Goal: Task Accomplishment & Management: Complete application form

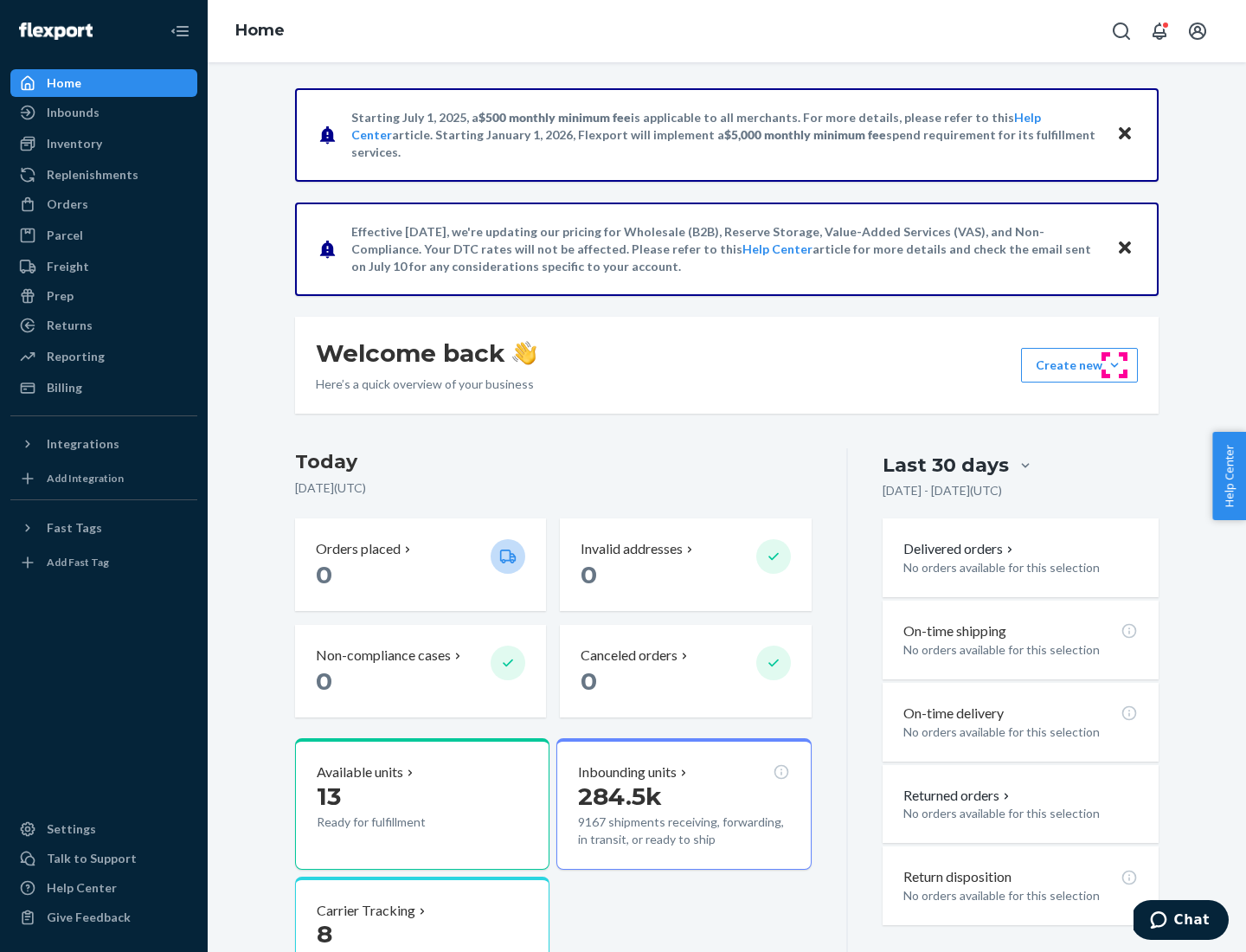
click at [1115, 365] on button "Create new Create new inbound Create new order Create new product" at bounding box center [1080, 365] width 117 height 35
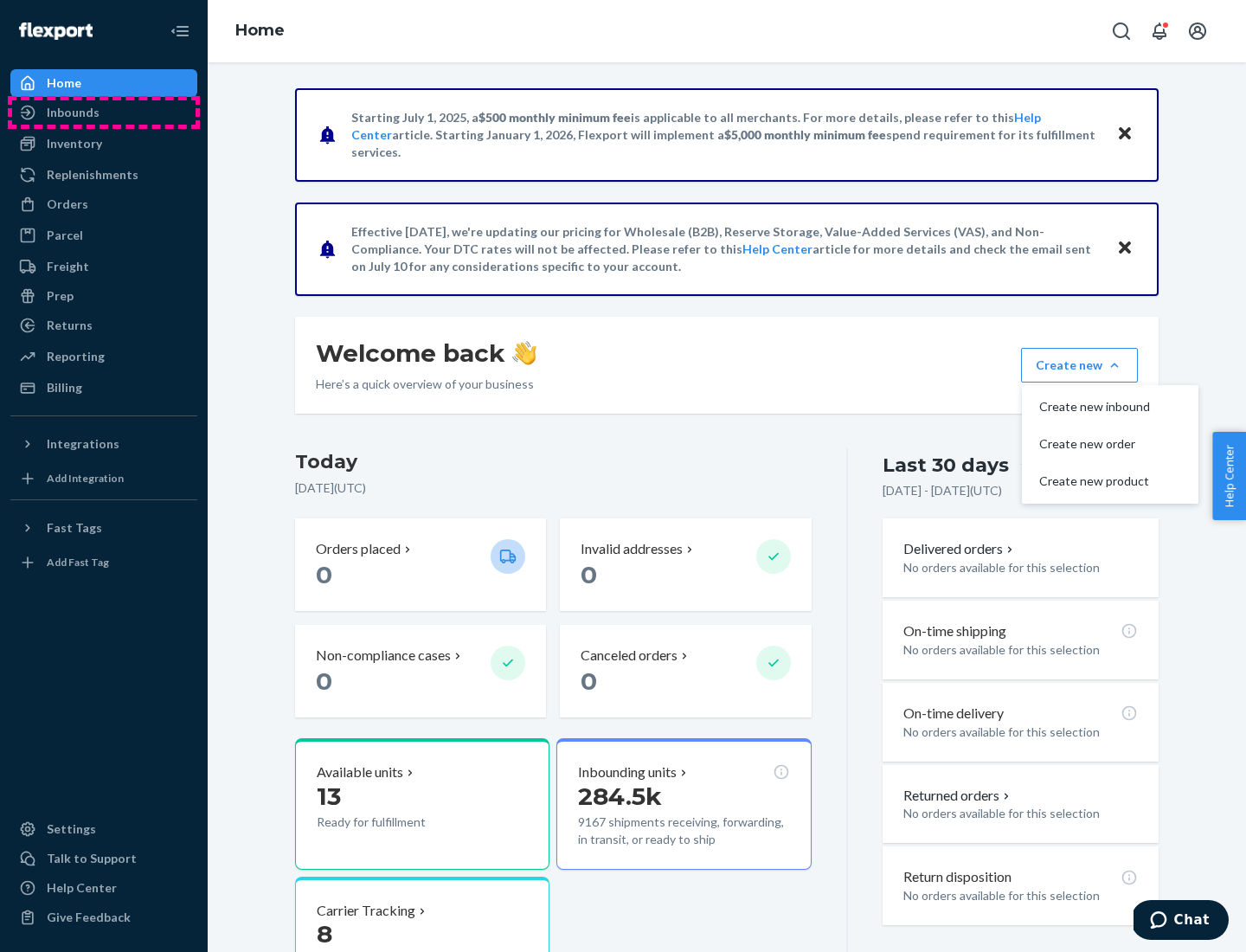
click at [104, 113] on div "Inbounds" at bounding box center [104, 112] width 184 height 24
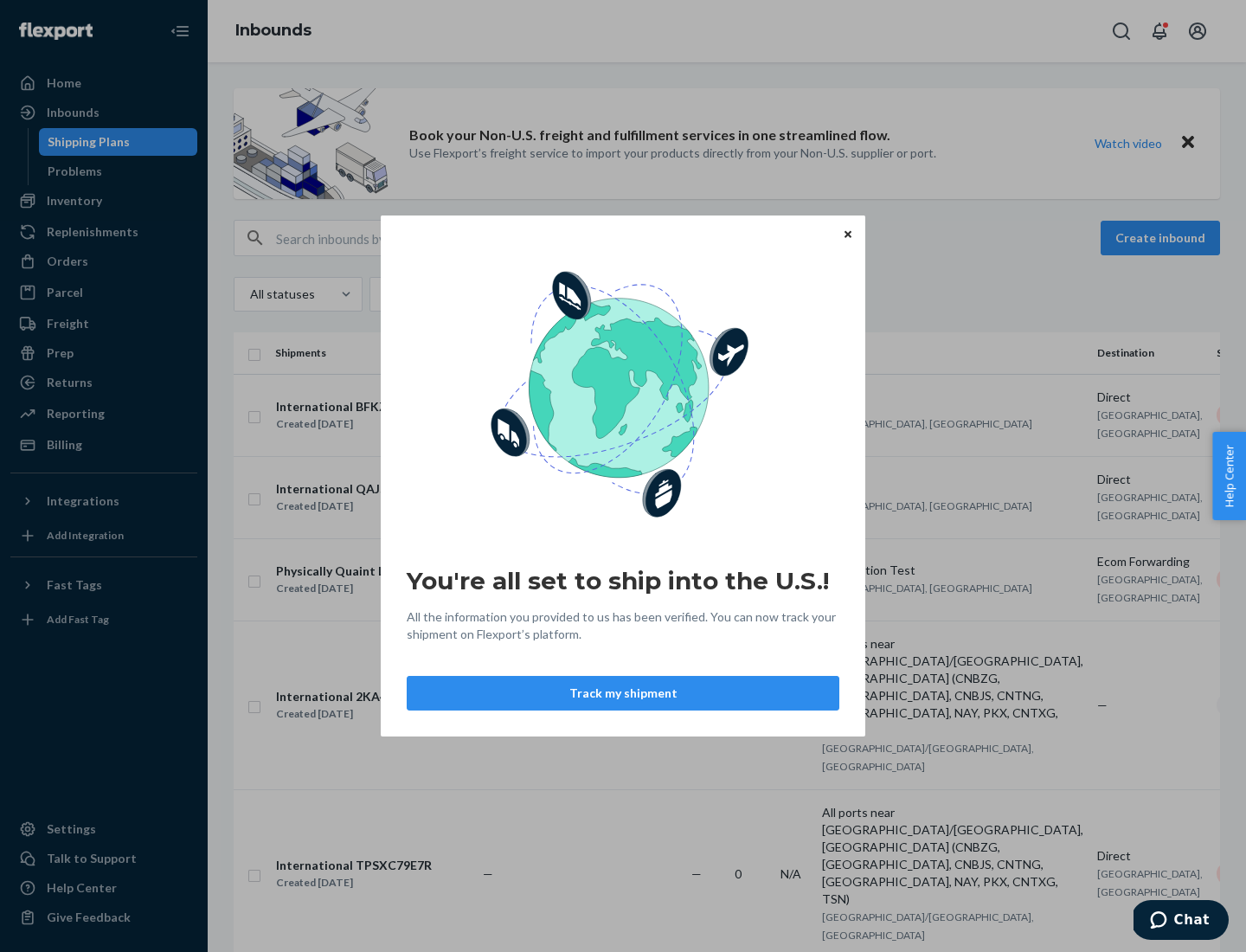
click at [847, 234] on icon "Close" at bounding box center [848, 234] width 7 height 7
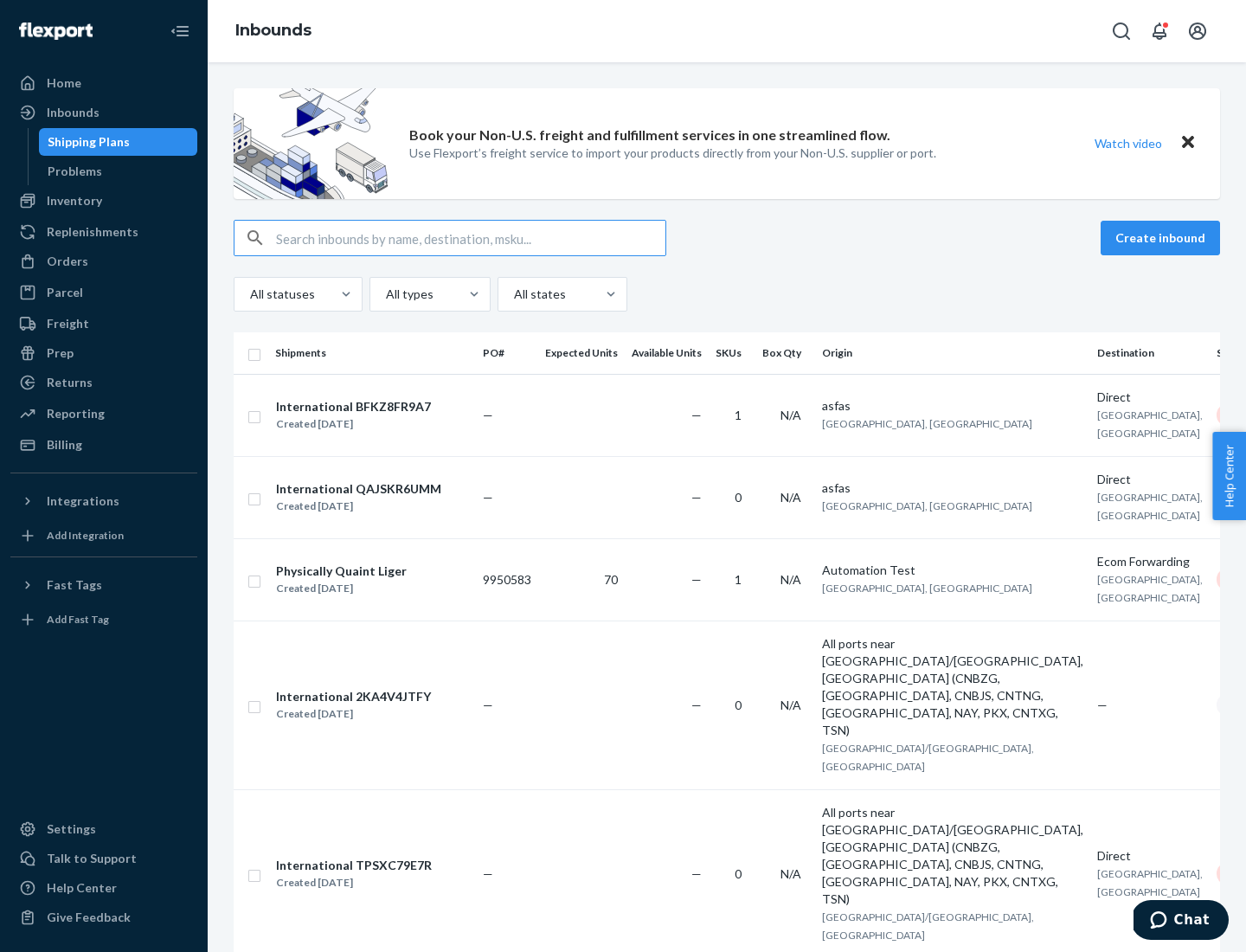
click at [1163, 238] on button "Create inbound" at bounding box center [1160, 237] width 119 height 35
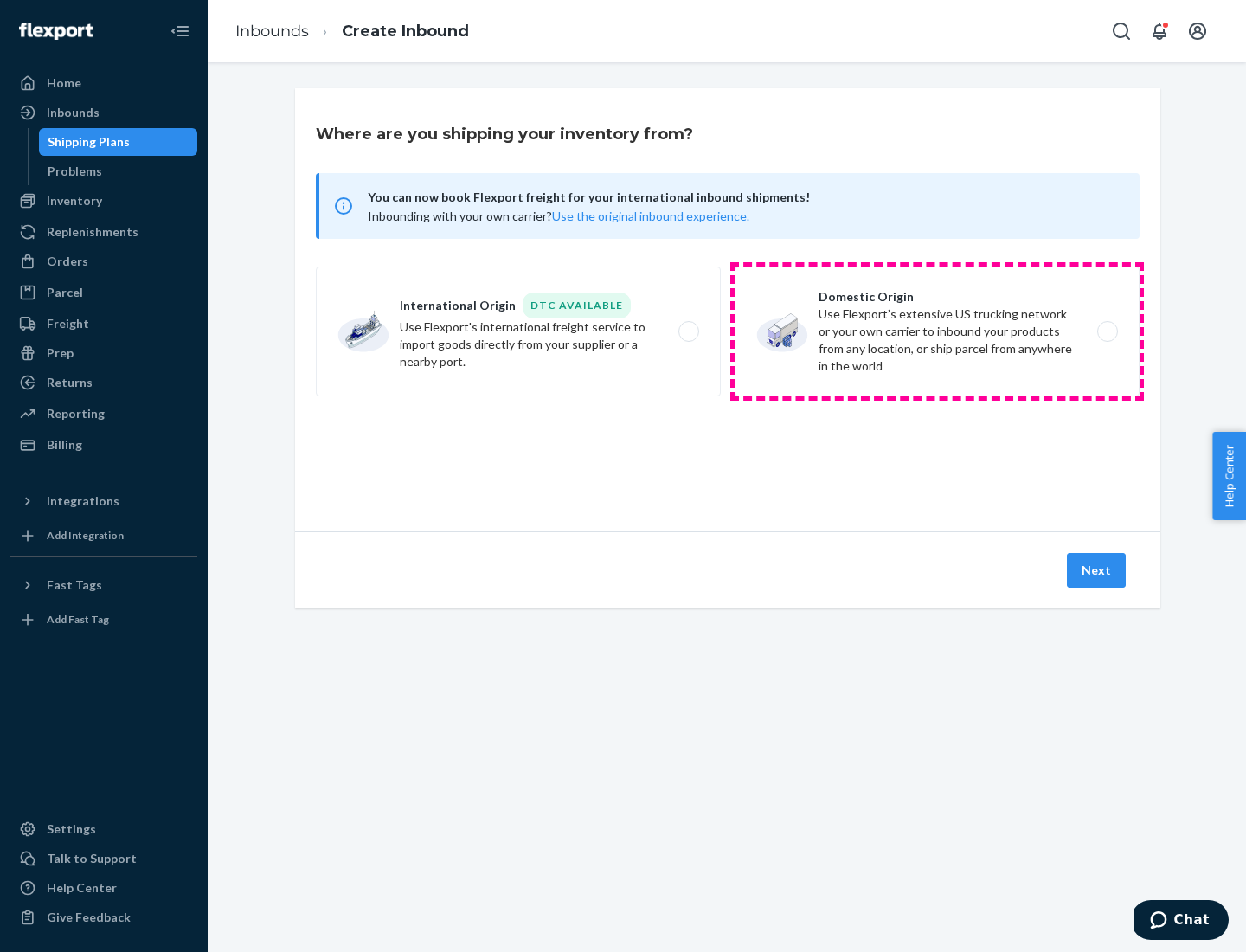
click at [937, 331] on label "Domestic Origin Use Flexport’s extensive US trucking network or your own carrie…" at bounding box center [937, 331] width 405 height 130
click at [1107, 331] on input "Domestic Origin Use Flexport’s extensive US trucking network or your own carrie…" at bounding box center [1112, 331] width 12 height 12
radio input "true"
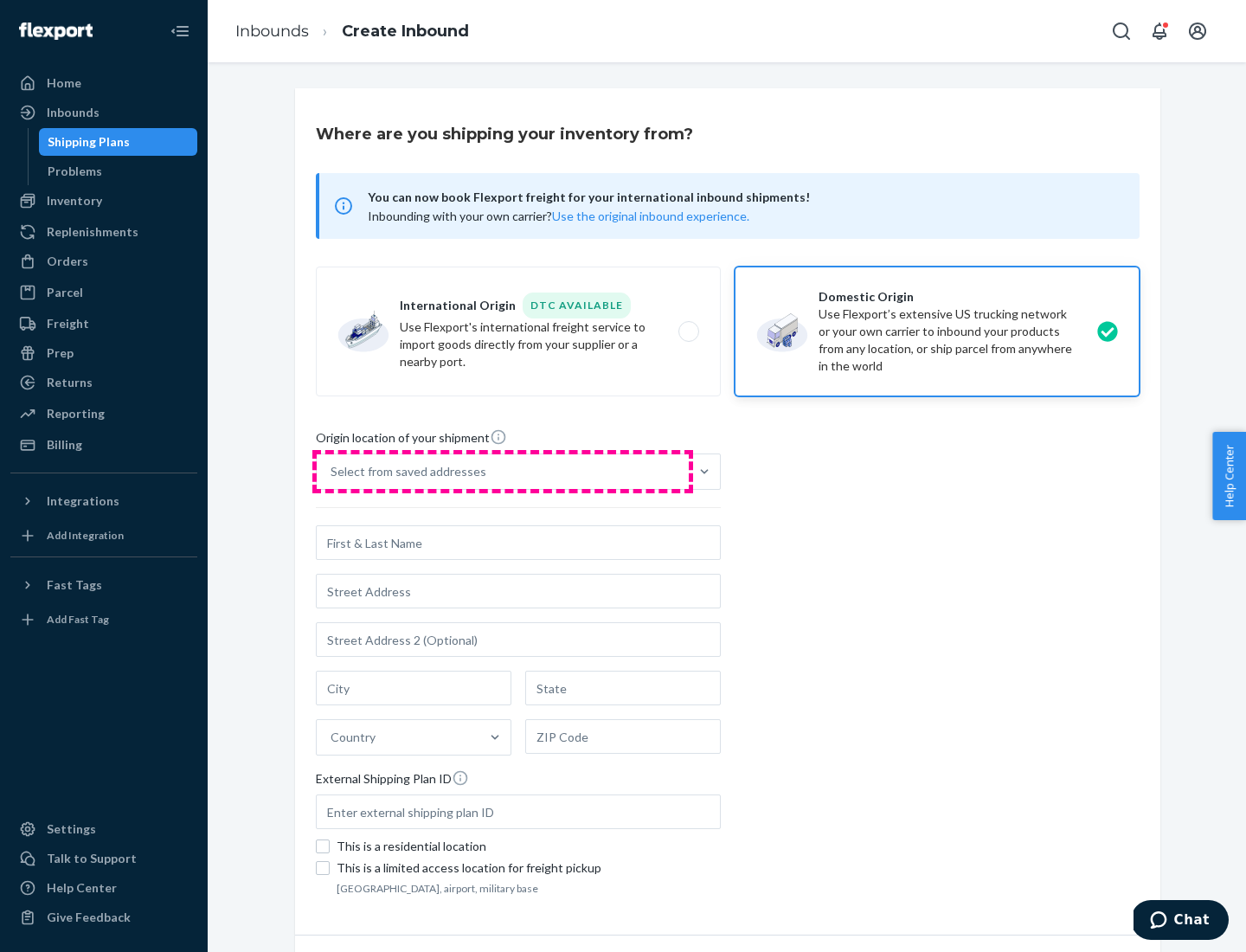
click at [503, 472] on div "Select from saved addresses" at bounding box center [503, 472] width 372 height 35
click at [332, 472] on input "Select from saved addresses" at bounding box center [331, 471] width 2 height 17
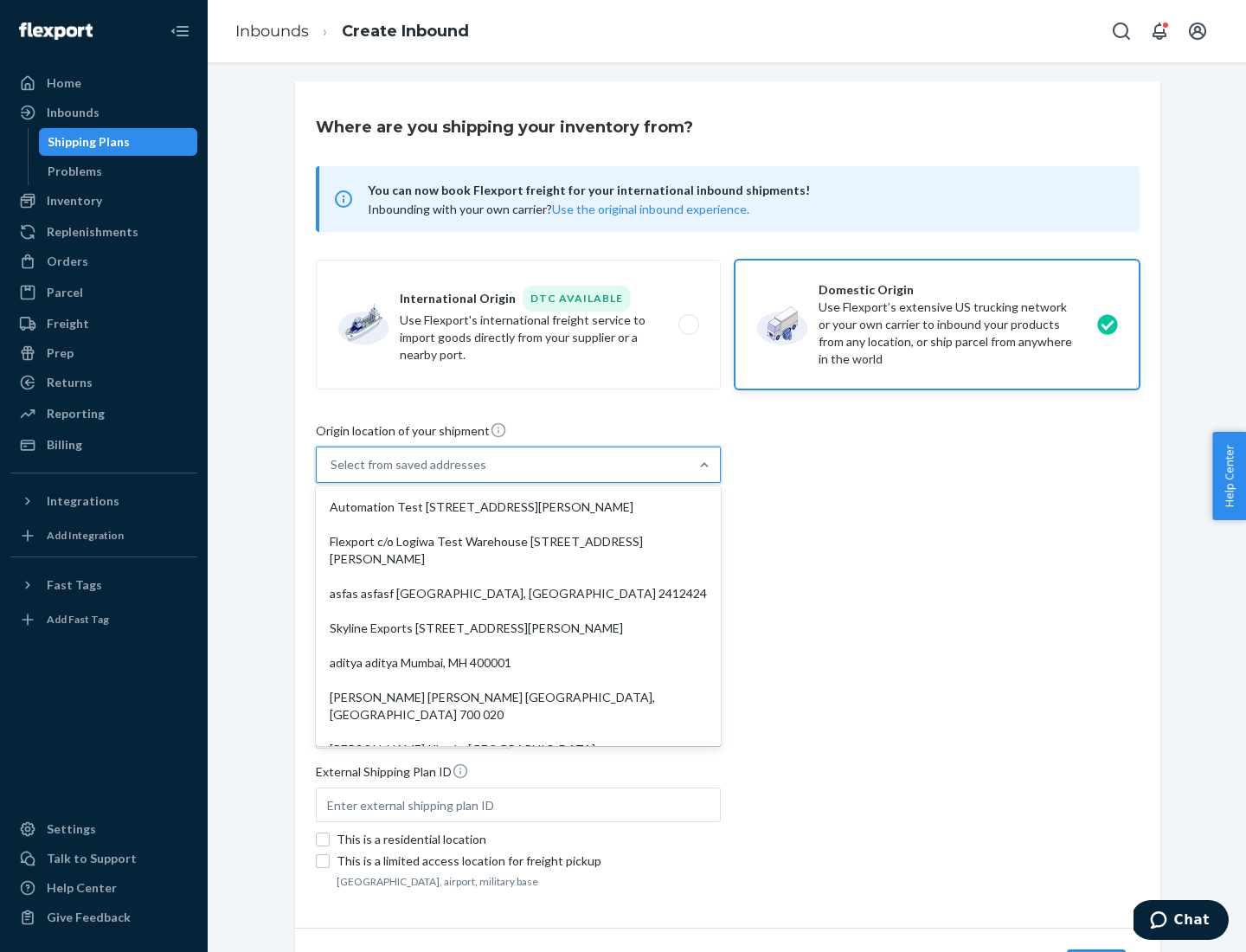
click at [519, 507] on div "Automation Test [STREET_ADDRESS][PERSON_NAME]" at bounding box center [519, 506] width 398 height 35
click at [332, 473] on input "option Automation Test [STREET_ADDRESS][PERSON_NAME]. 9 results available. Use …" at bounding box center [331, 464] width 2 height 17
type input "Automation Test"
type input "9th Floor"
type input "[GEOGRAPHIC_DATA]"
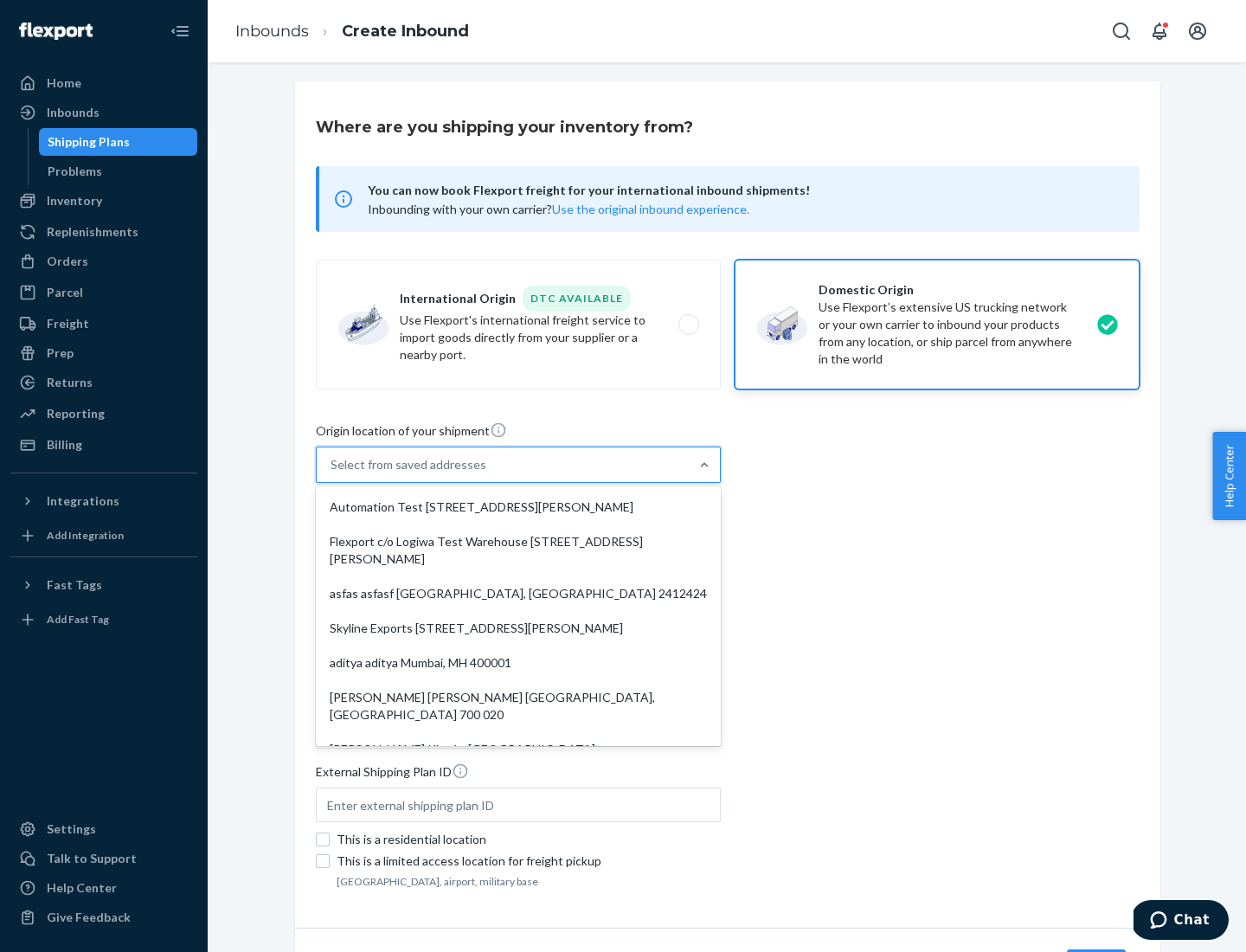
type input "CA"
type input "94104"
type input "[STREET_ADDRESS][PERSON_NAME]"
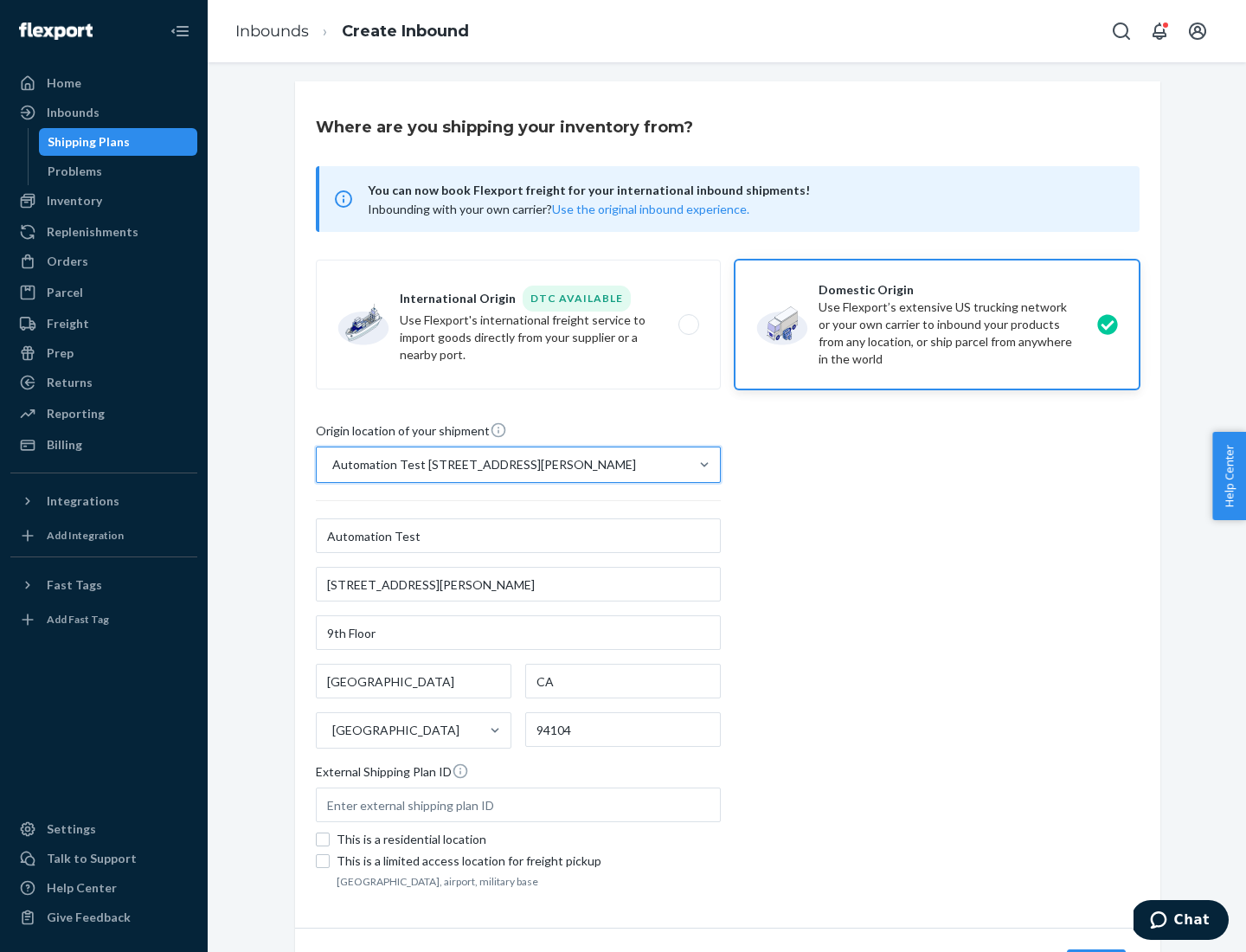
scroll to position [101, 0]
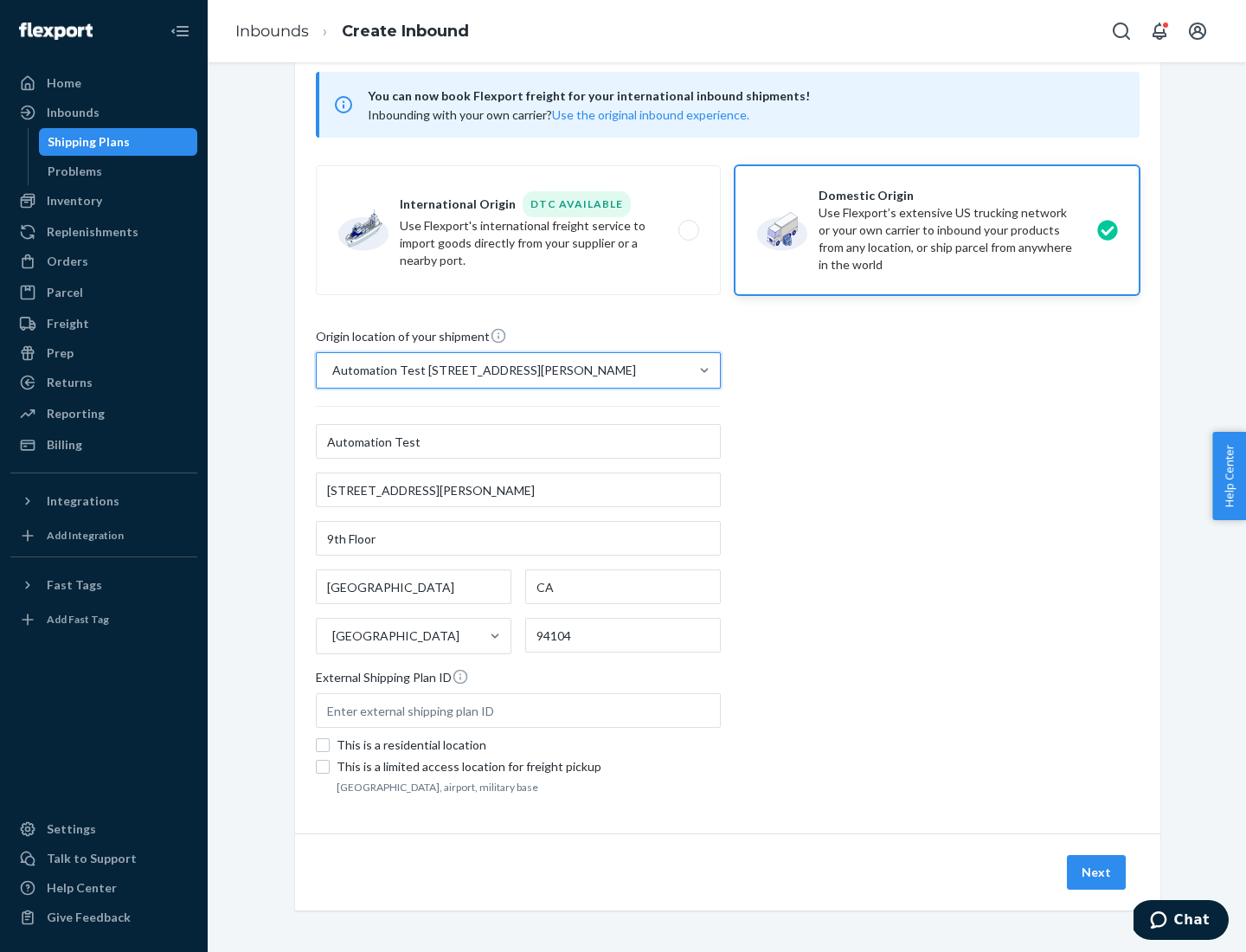
click at [1097, 872] on button "Next" at bounding box center [1096, 872] width 59 height 35
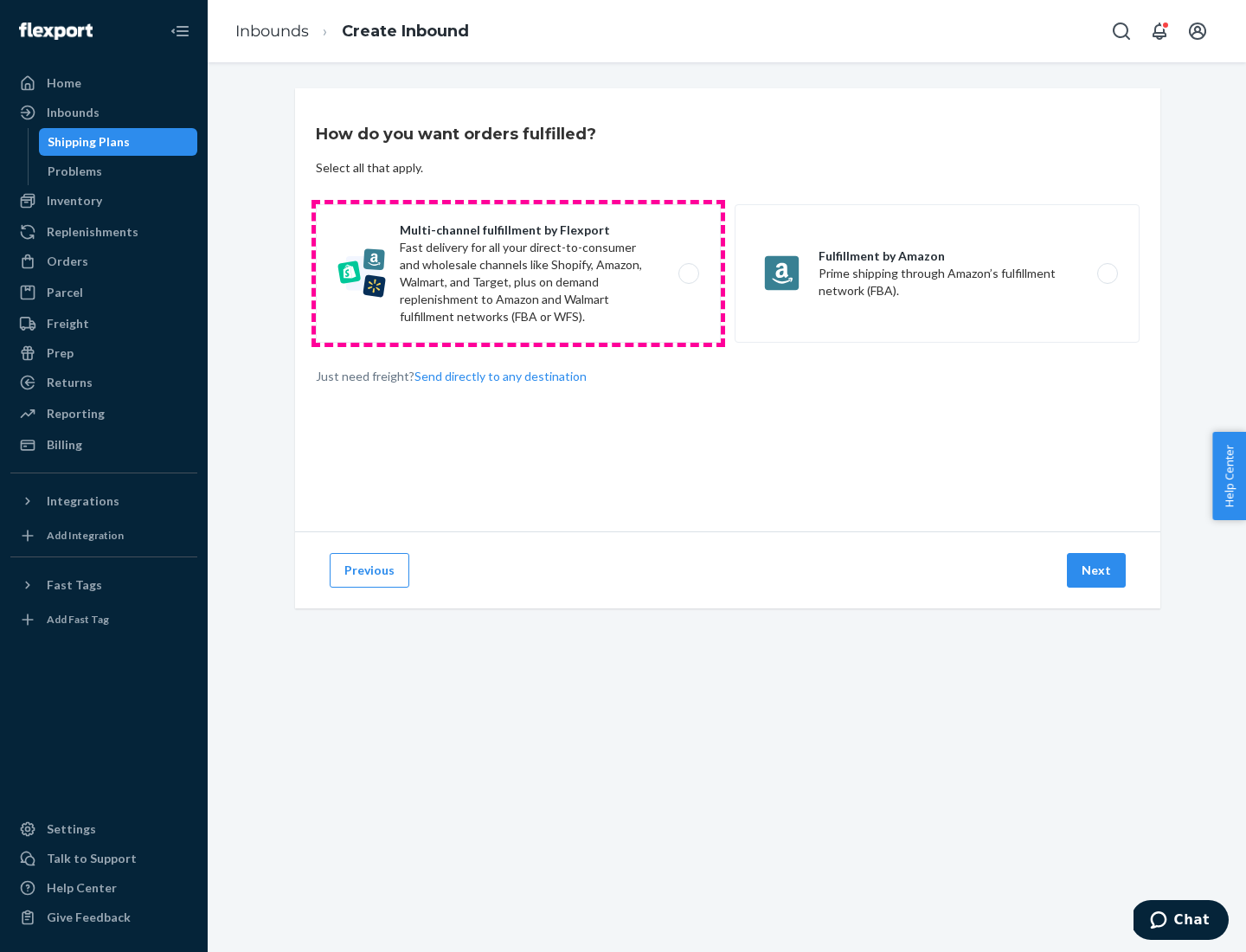
click at [519, 274] on label "Multi-channel fulfillment by Flexport Fast delivery for all your direct-to-cons…" at bounding box center [519, 274] width 405 height 139
click at [688, 274] on input "Multi-channel fulfillment by Flexport Fast delivery for all your direct-to-cons…" at bounding box center [694, 274] width 12 height 12
radio input "true"
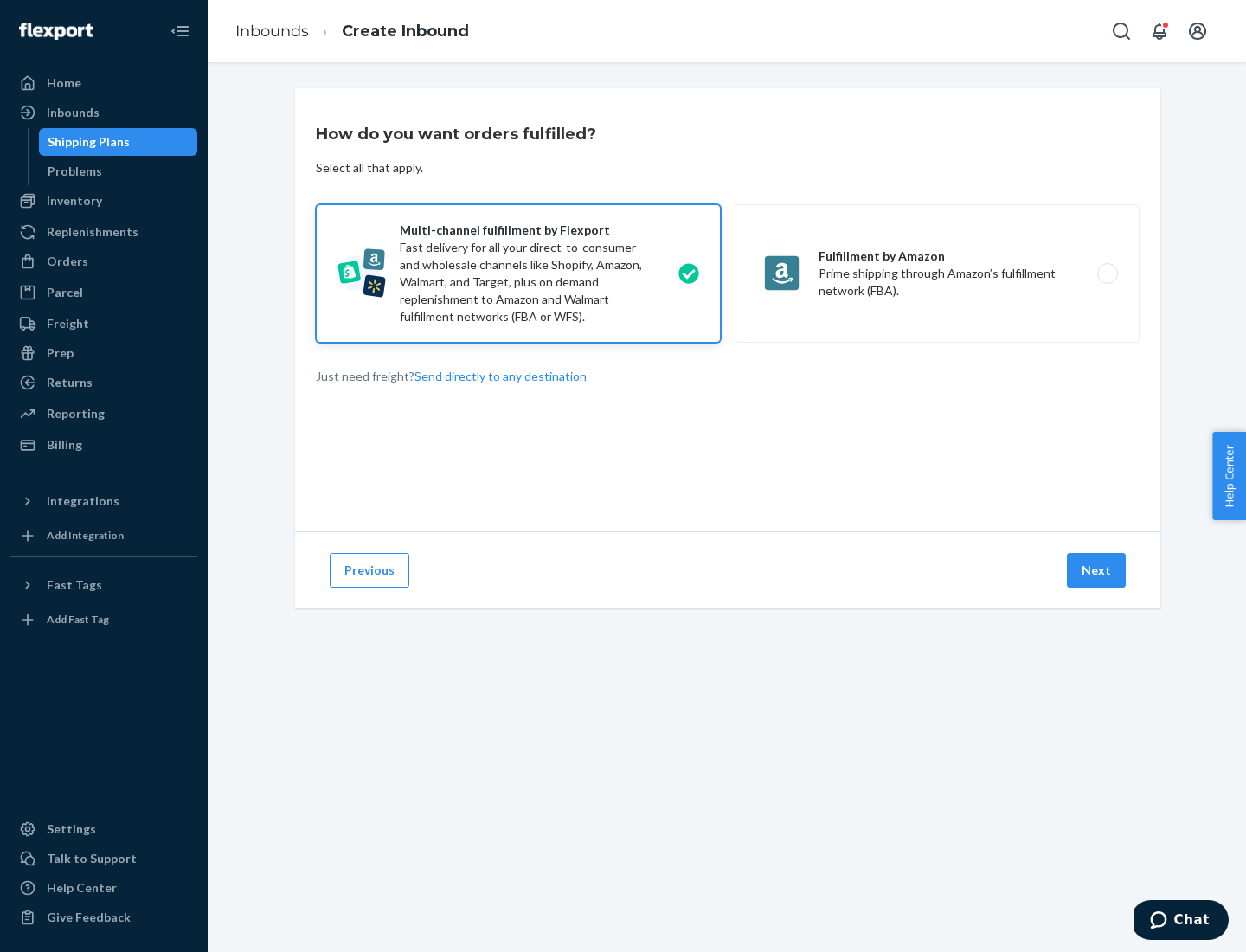
click at [1097, 570] on button "Next" at bounding box center [1096, 570] width 59 height 35
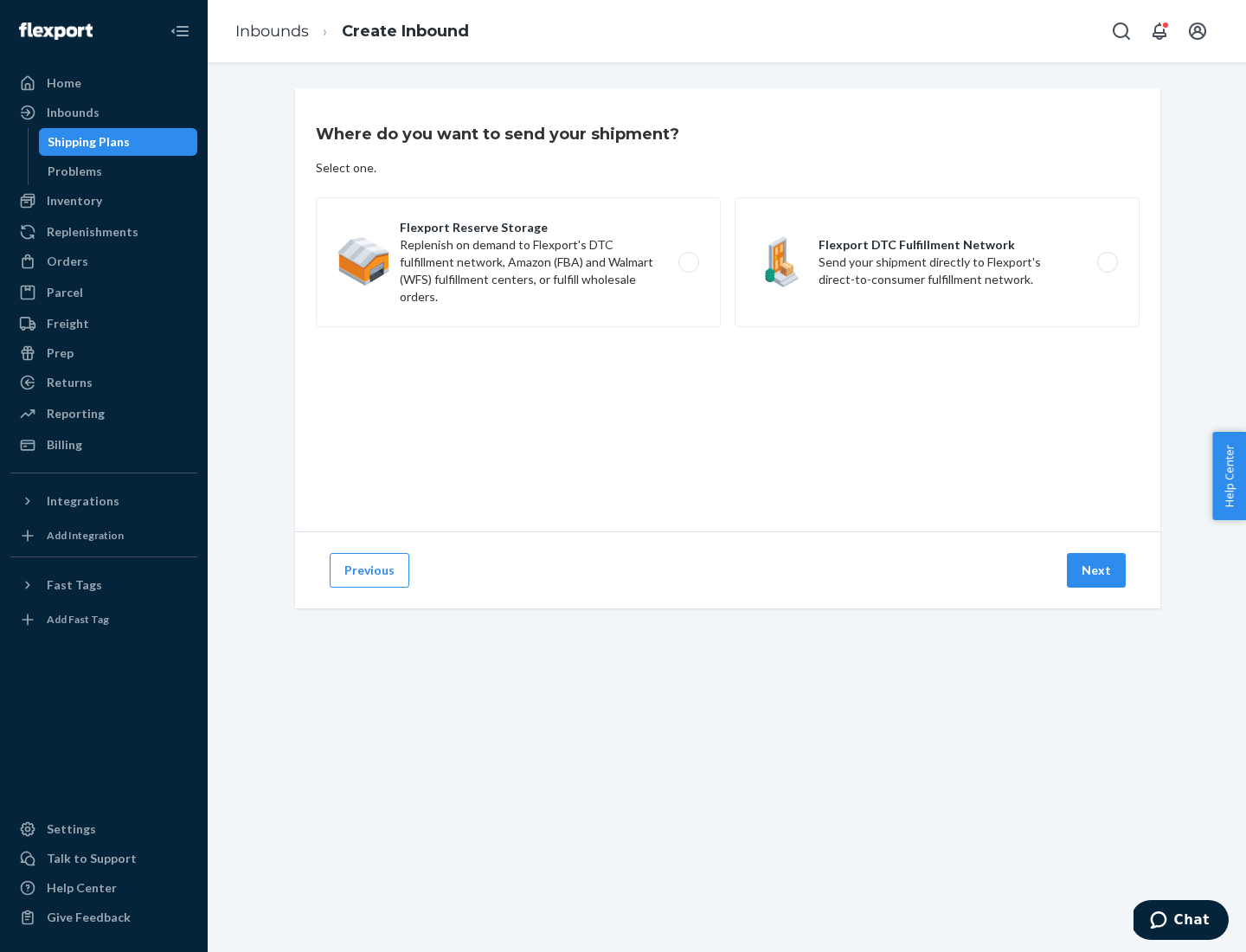
click at [519, 262] on label "Flexport Reserve Storage Replenish on demand to Flexport's DTC fulfillment netw…" at bounding box center [519, 262] width 405 height 130
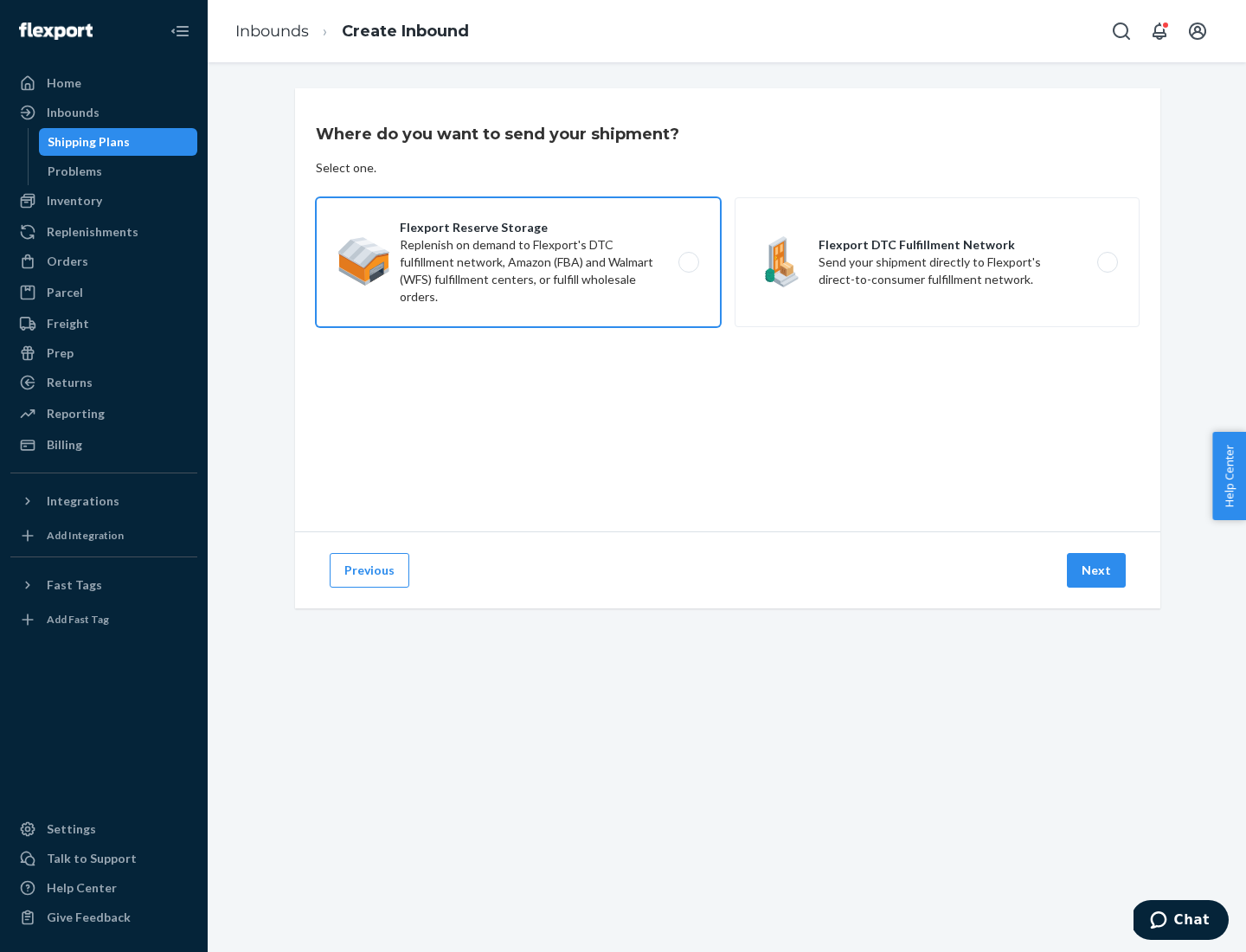
click at [688, 262] on input "Flexport Reserve Storage Replenish on demand to Flexport's DTC fulfillment netw…" at bounding box center [694, 262] width 12 height 12
radio input "true"
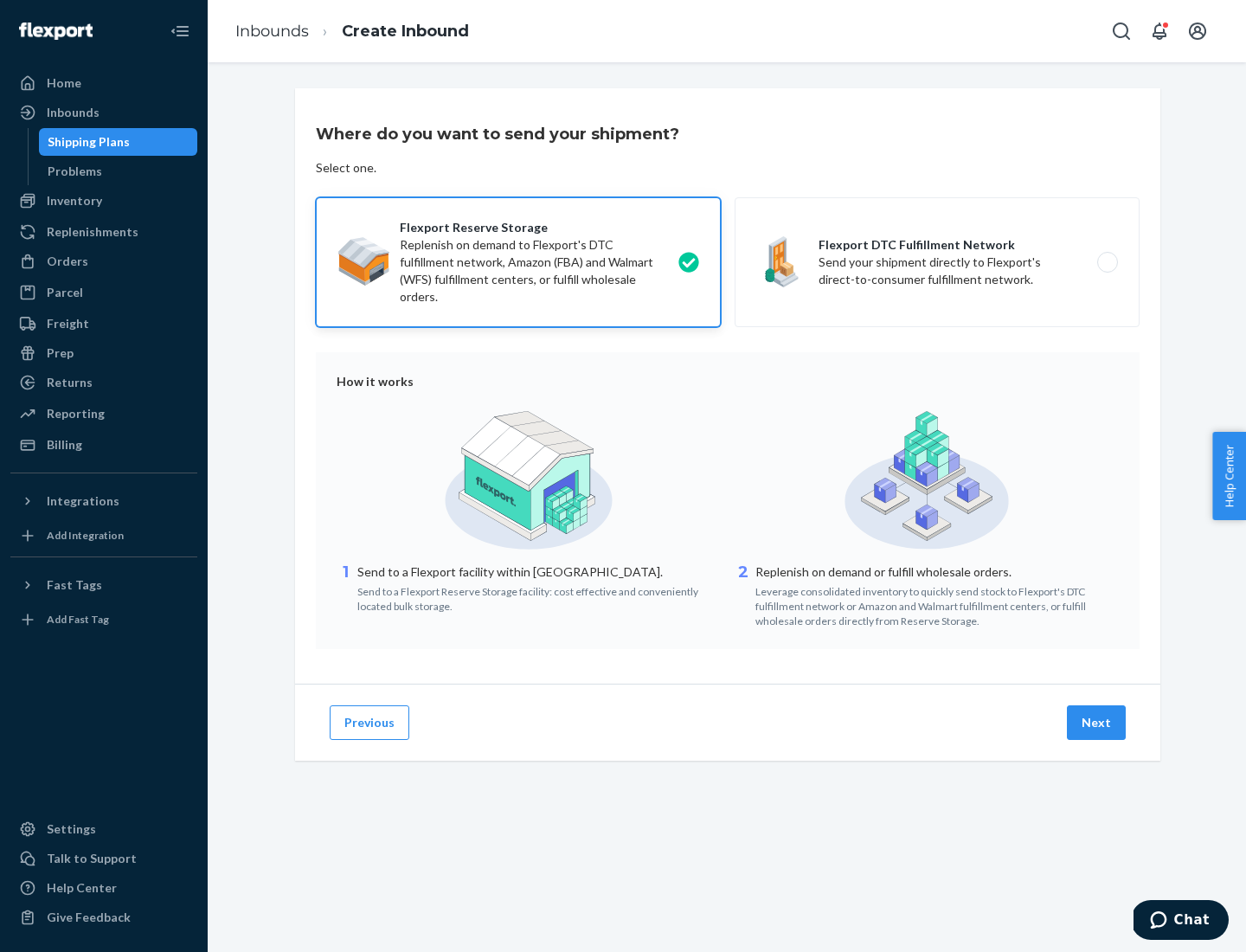
click at [1097, 723] on button "Next" at bounding box center [1096, 722] width 59 height 35
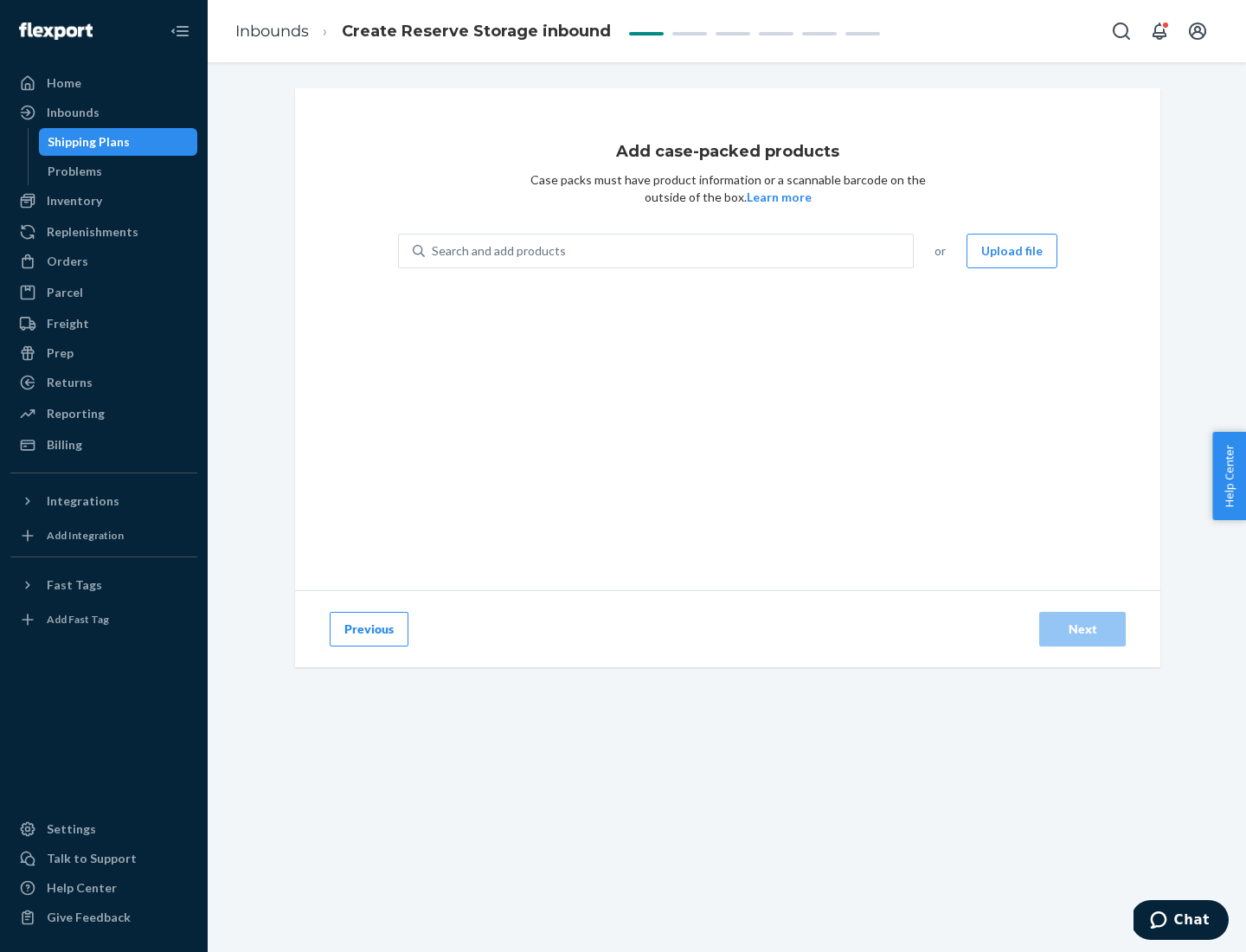
click at [670, 251] on div "Search and add products" at bounding box center [669, 250] width 488 height 31
click at [433, 251] on input "Search and add products" at bounding box center [433, 250] width 2 height 17
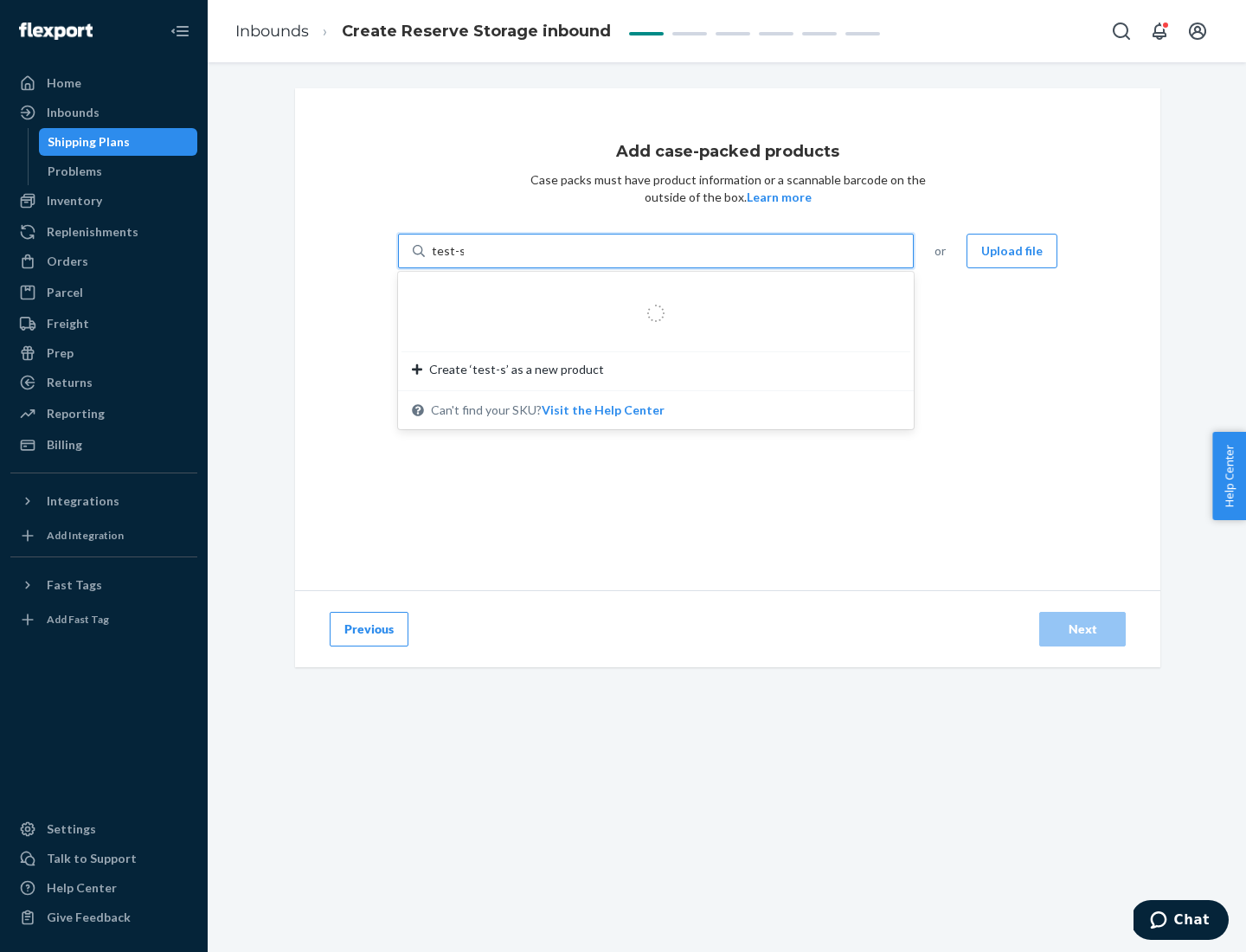
type input "test-syn"
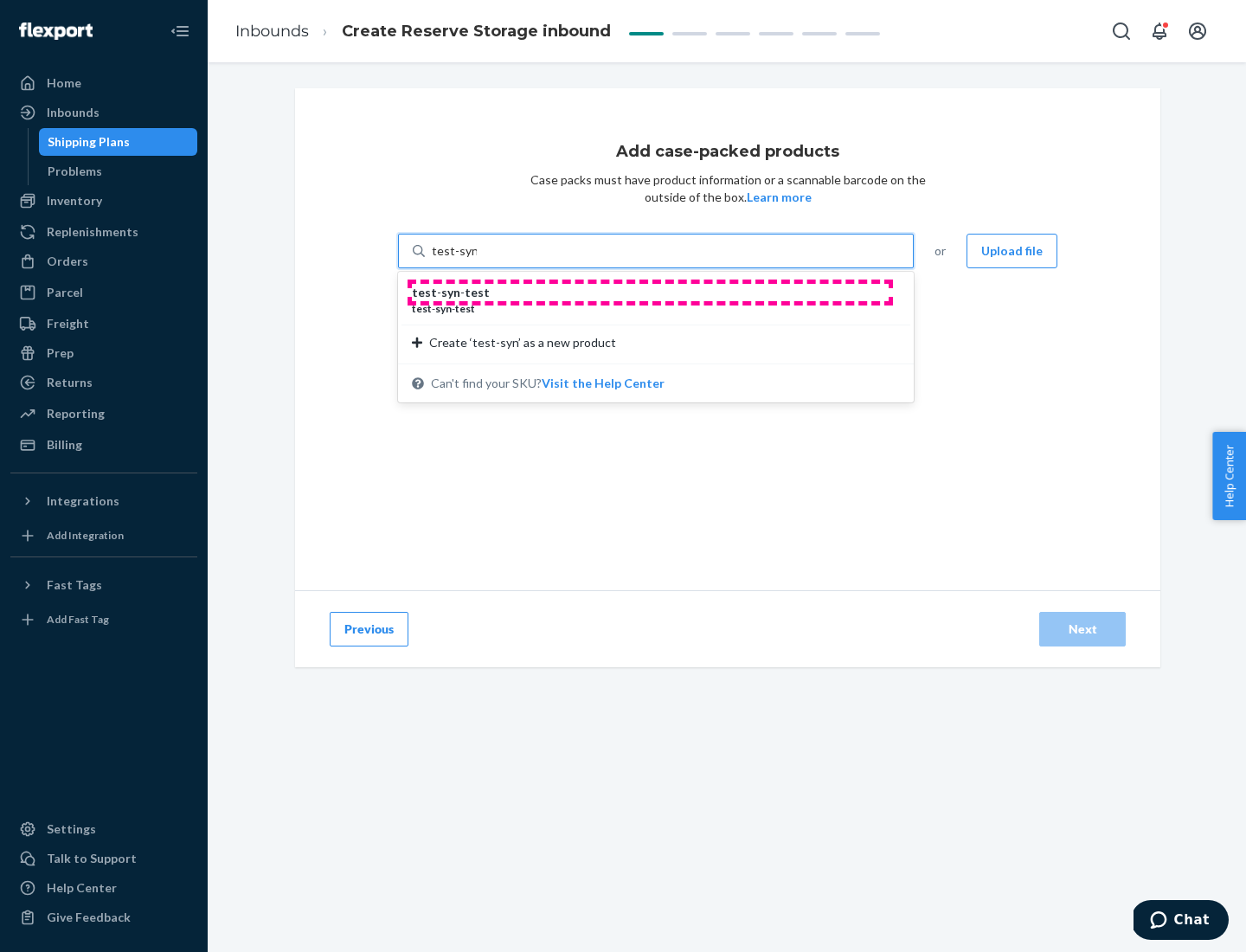
click at [650, 292] on div "test - syn - test" at bounding box center [649, 292] width 474 height 17
click at [477, 259] on input "test-syn" at bounding box center [454, 250] width 45 height 17
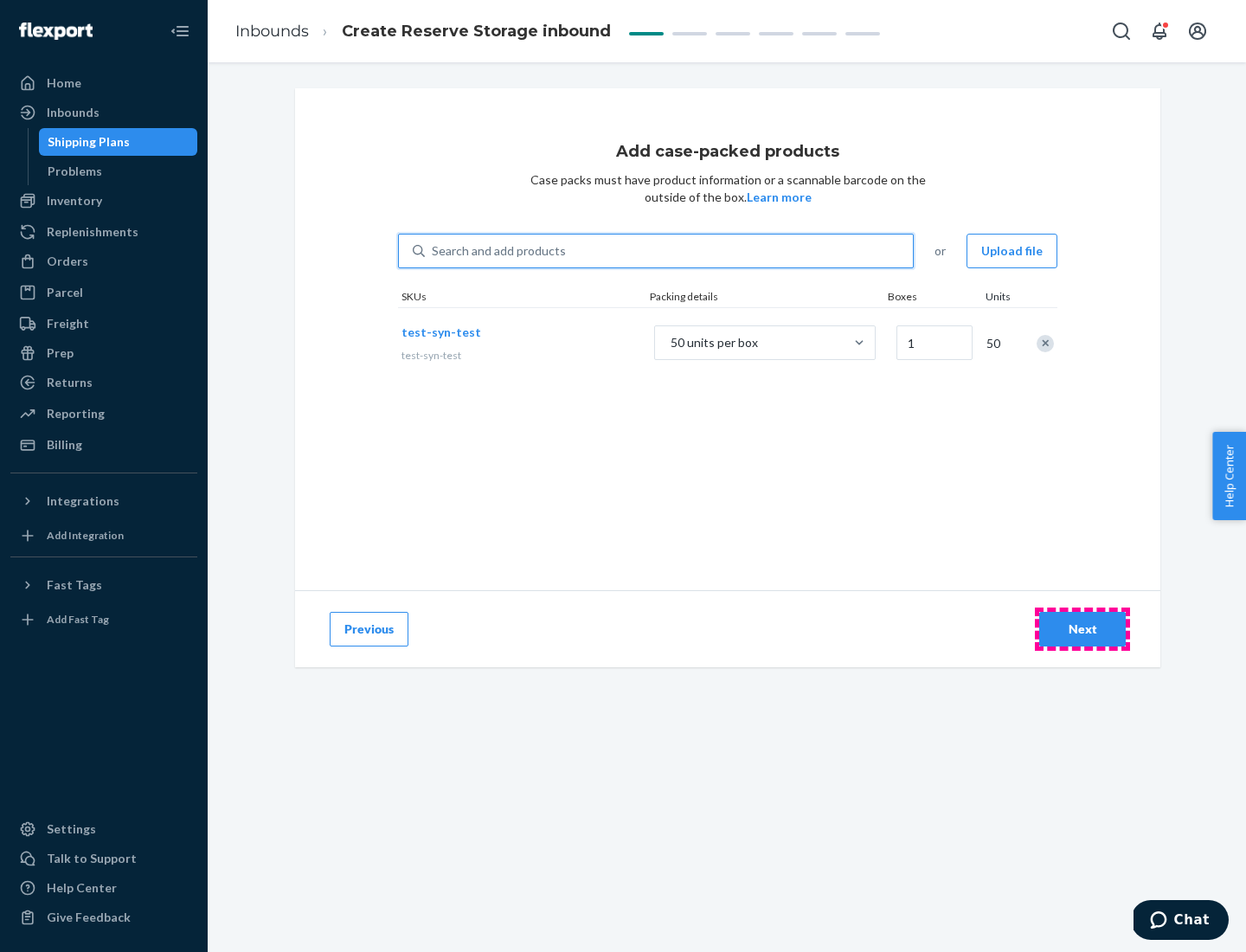
click at [1083, 629] on div "Next" at bounding box center [1083, 629] width 57 height 17
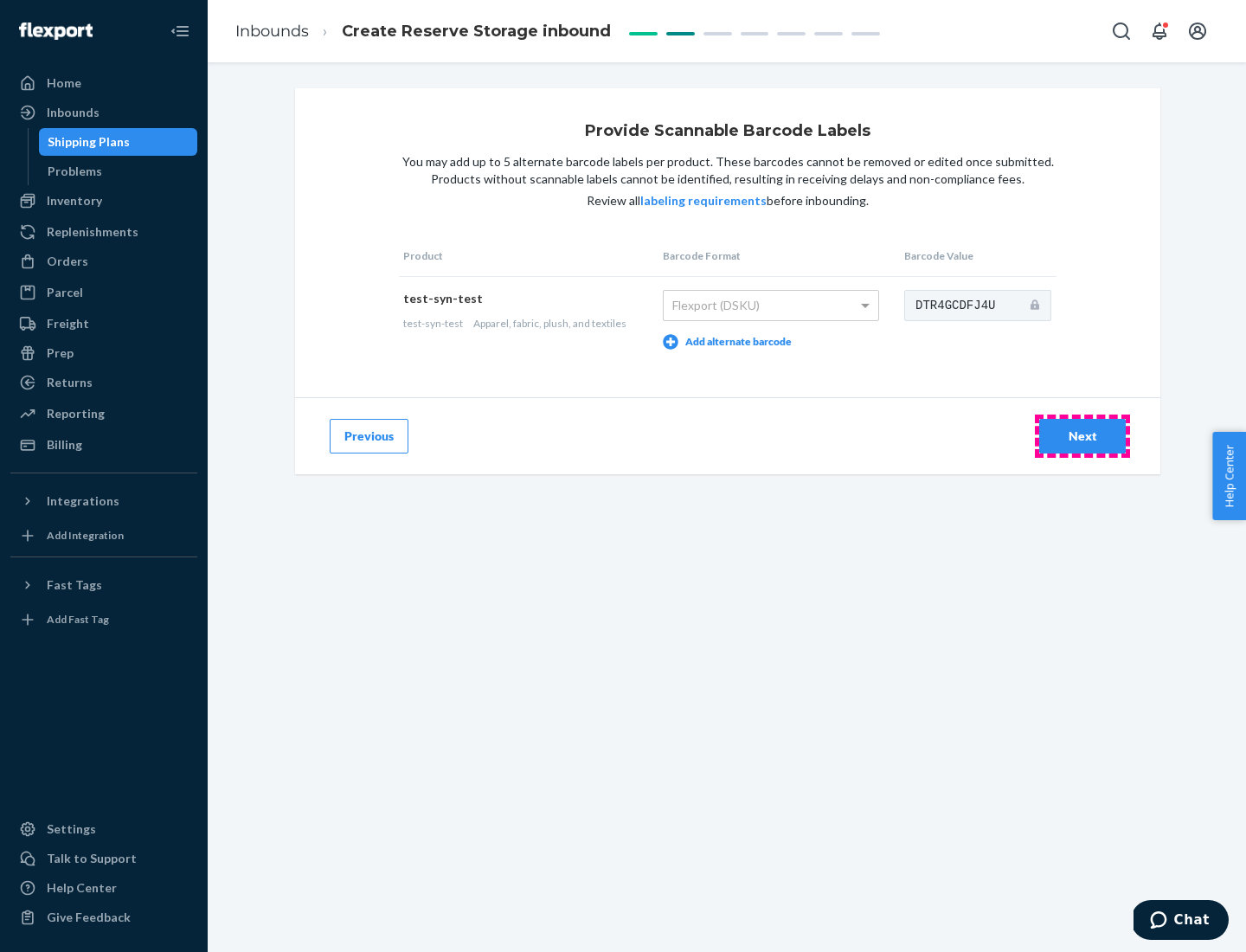
click at [1083, 435] on div "Next" at bounding box center [1083, 435] width 57 height 17
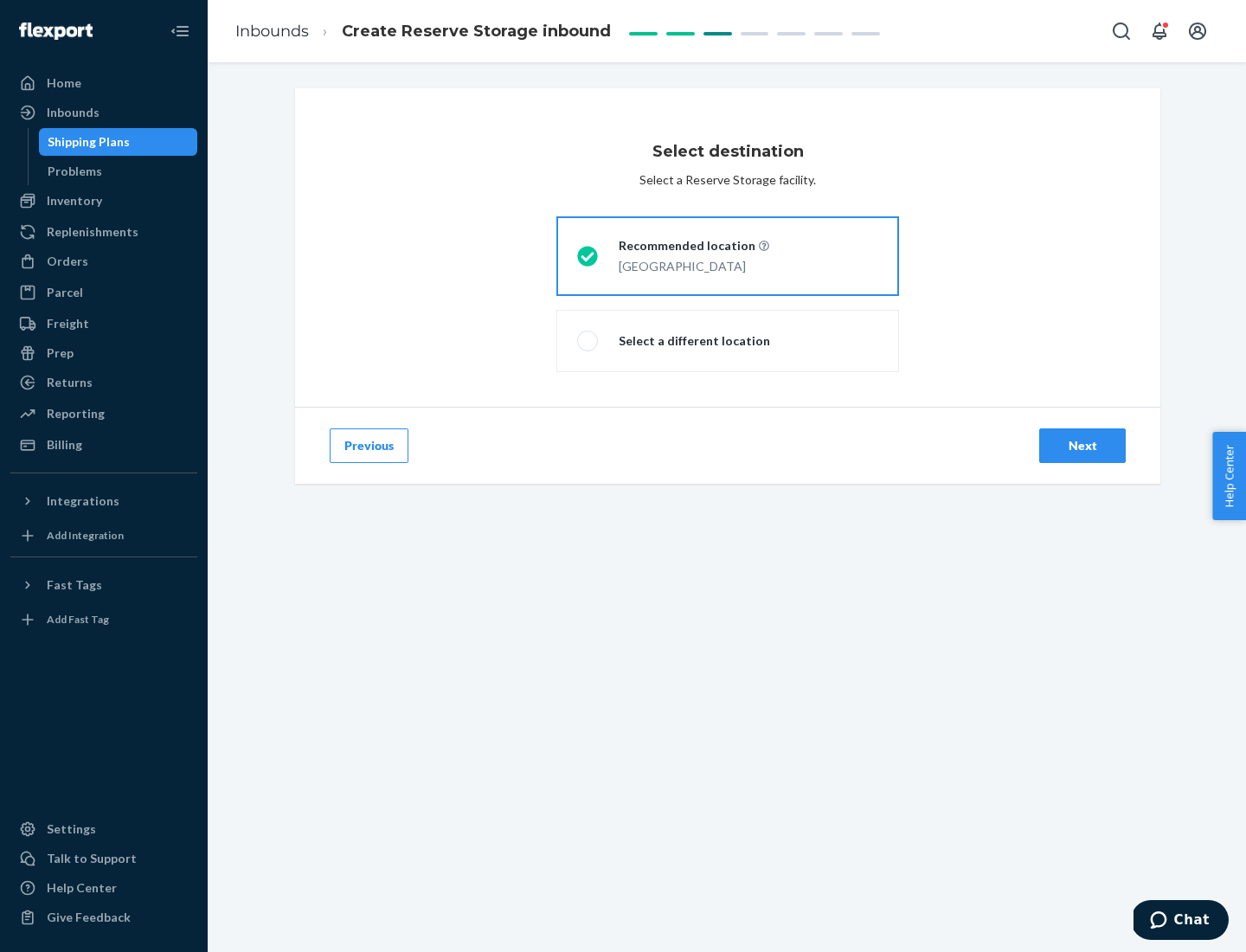
click at [1083, 446] on div "Next" at bounding box center [1083, 445] width 57 height 17
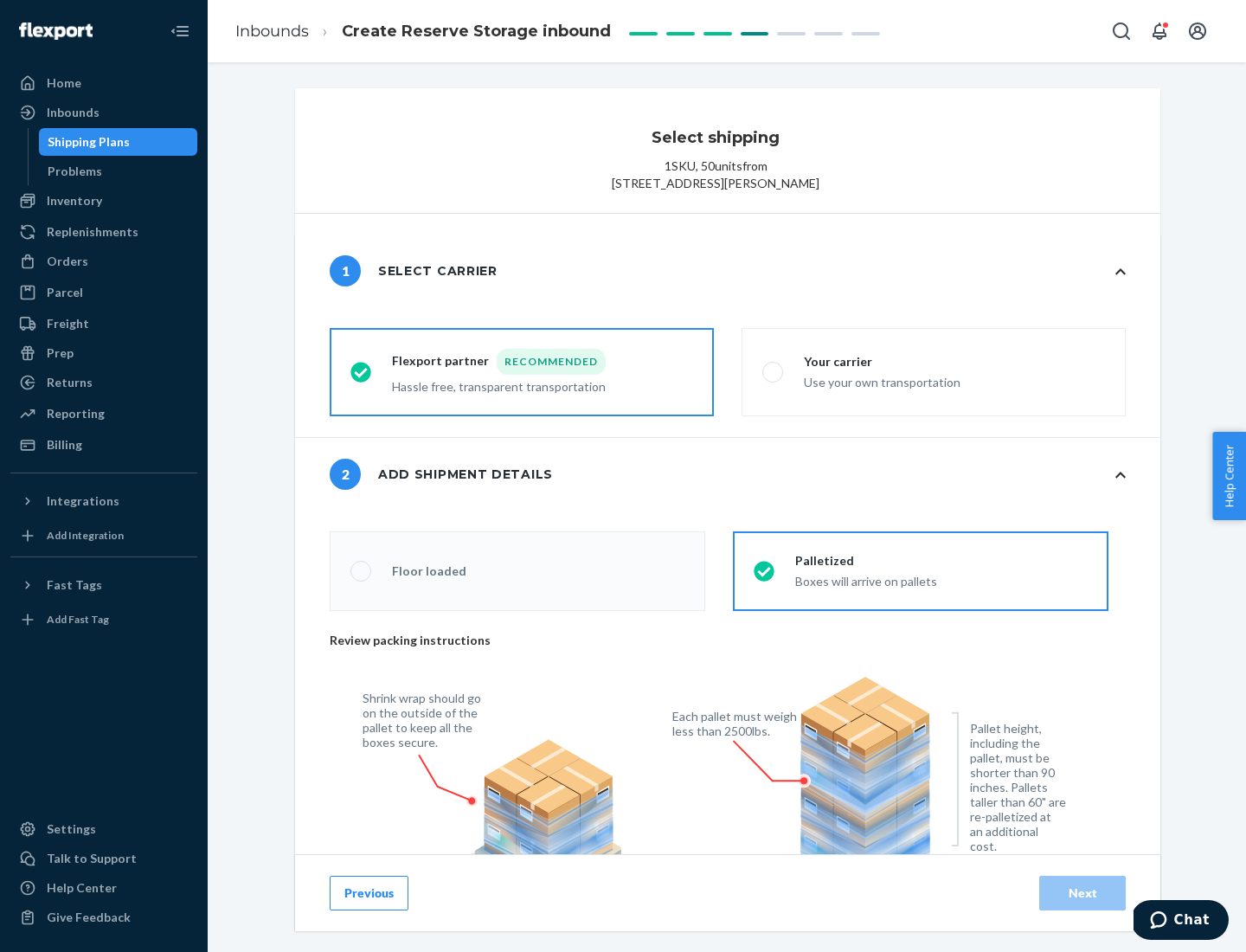
radio input "false"
type input "1"
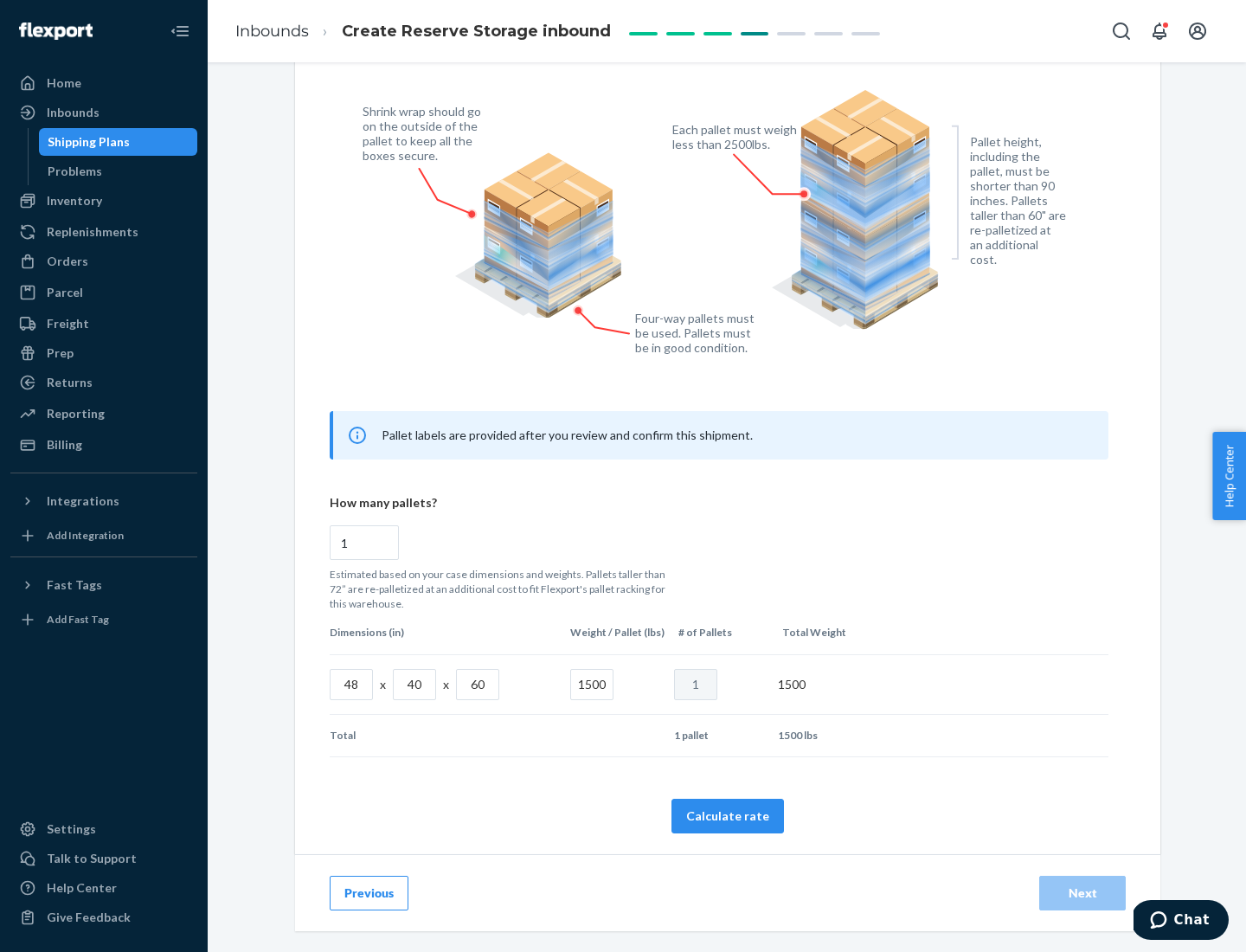
click at [727, 815] on button "Calculate rate" at bounding box center [727, 815] width 113 height 35
radio input "false"
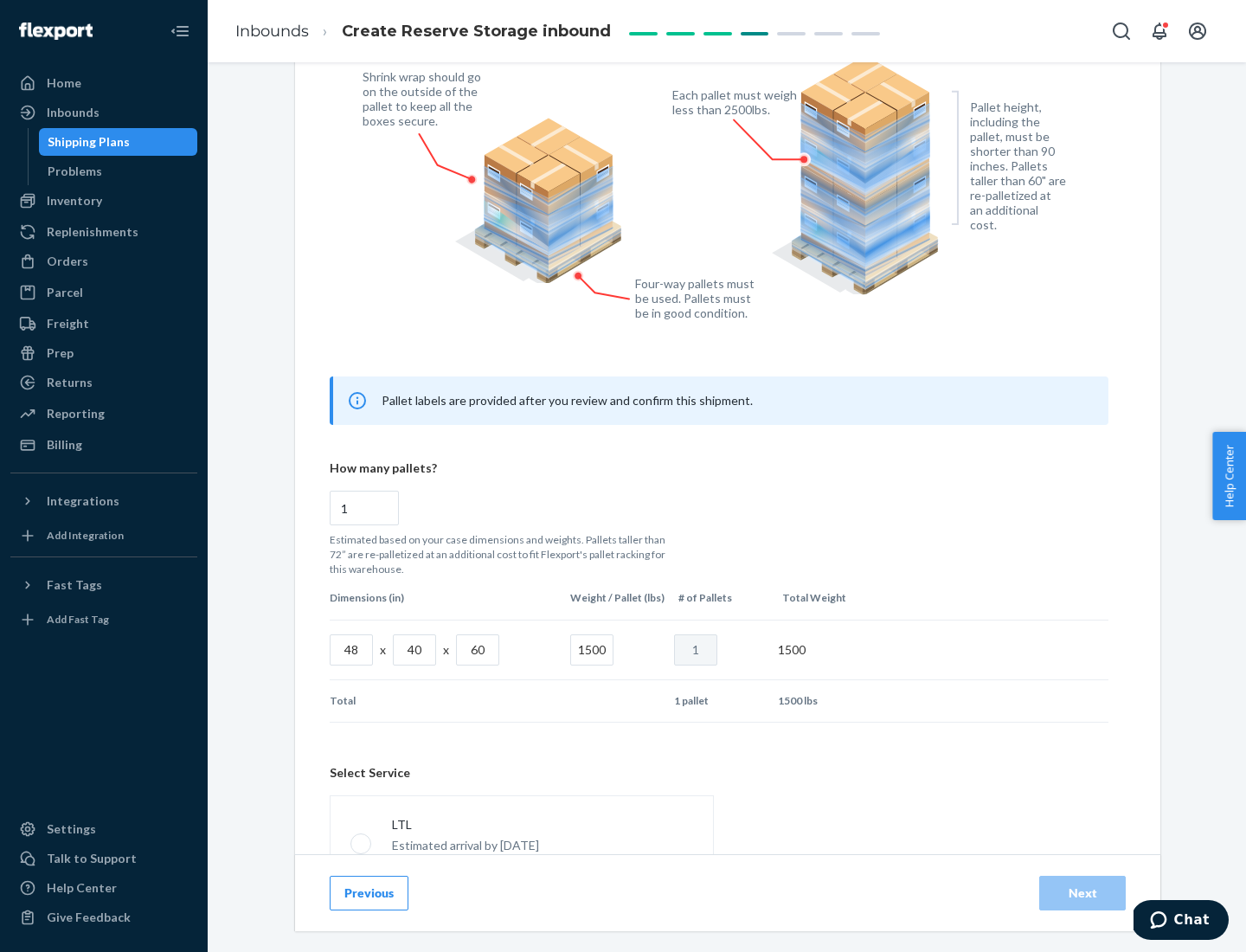
scroll to position [765, 0]
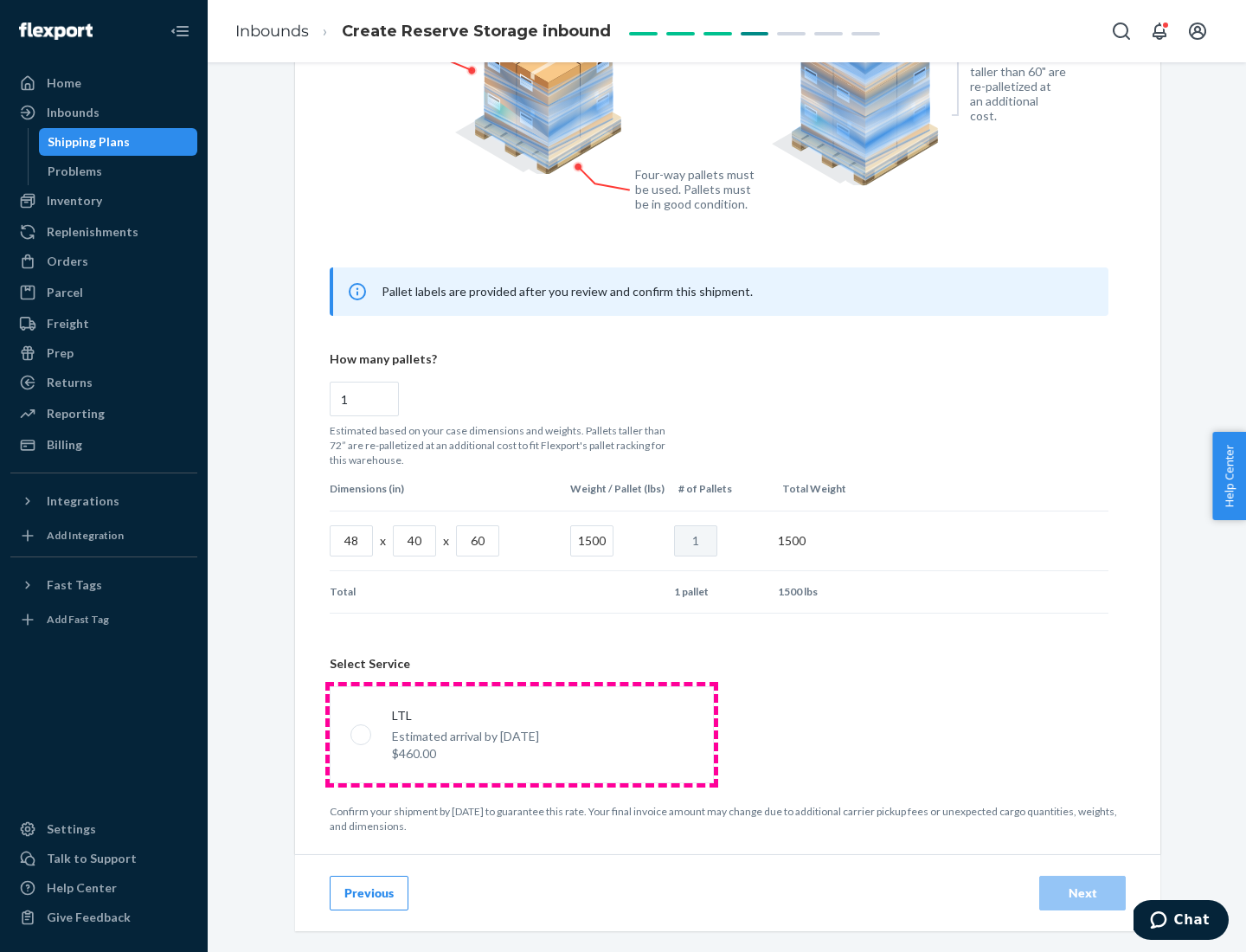
click at [521, 734] on p "Estimated arrival by [DATE]" at bounding box center [465, 735] width 147 height 17
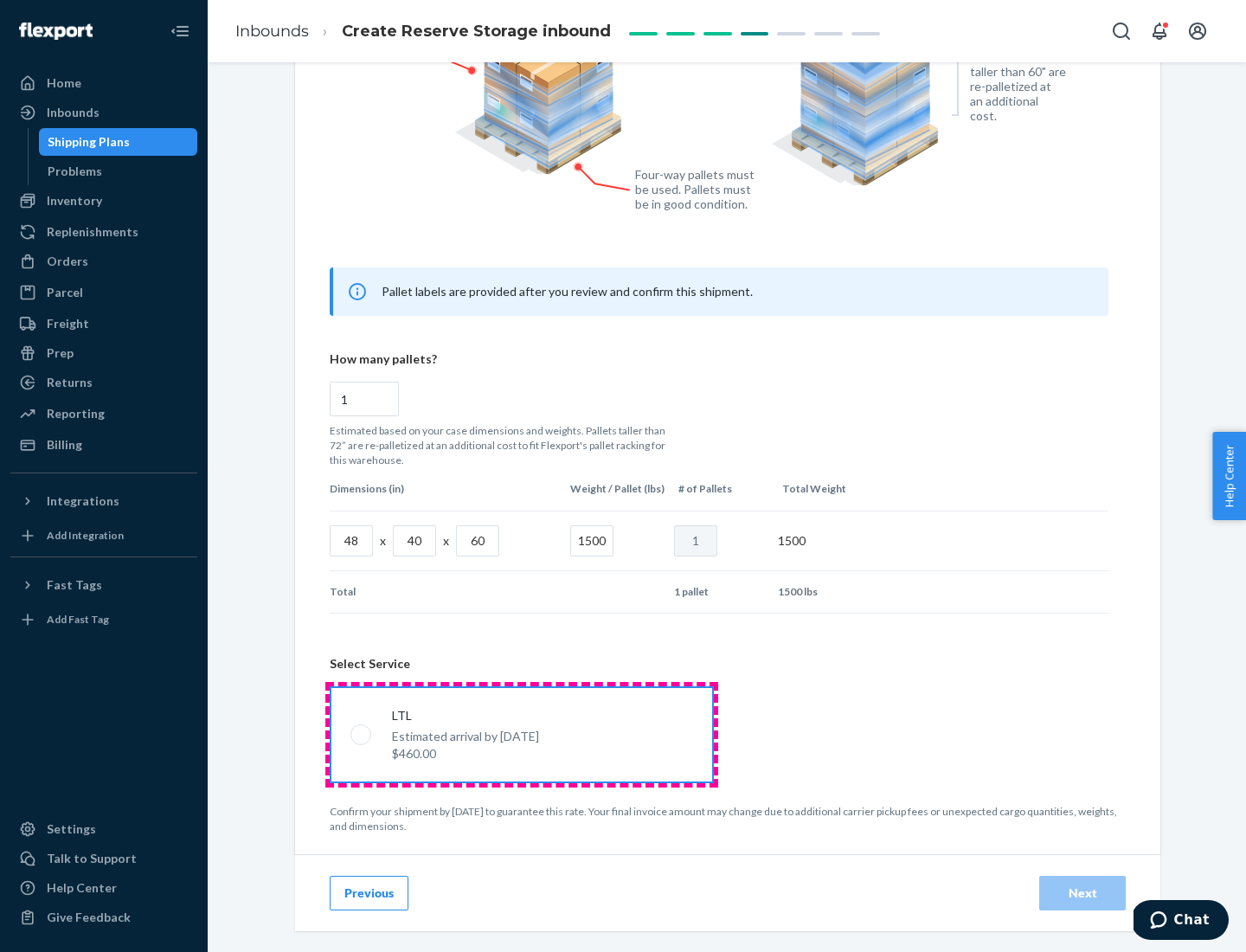
click at [361, 734] on input "LTL Estimated arrival by [DATE] $460.00" at bounding box center [356, 734] width 12 height 12
radio input "true"
radio input "false"
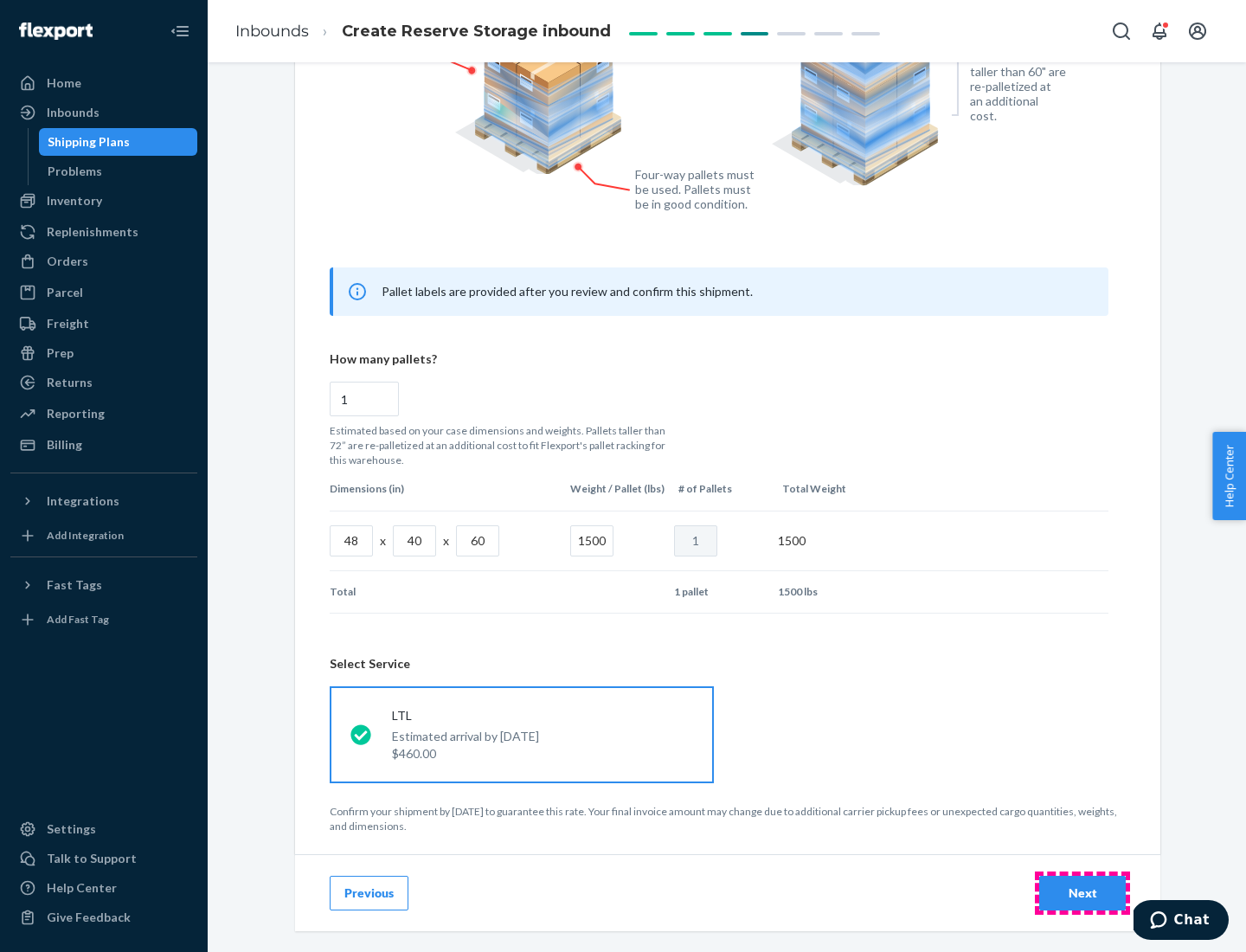
click at [1083, 892] on div "Next" at bounding box center [1083, 892] width 57 height 17
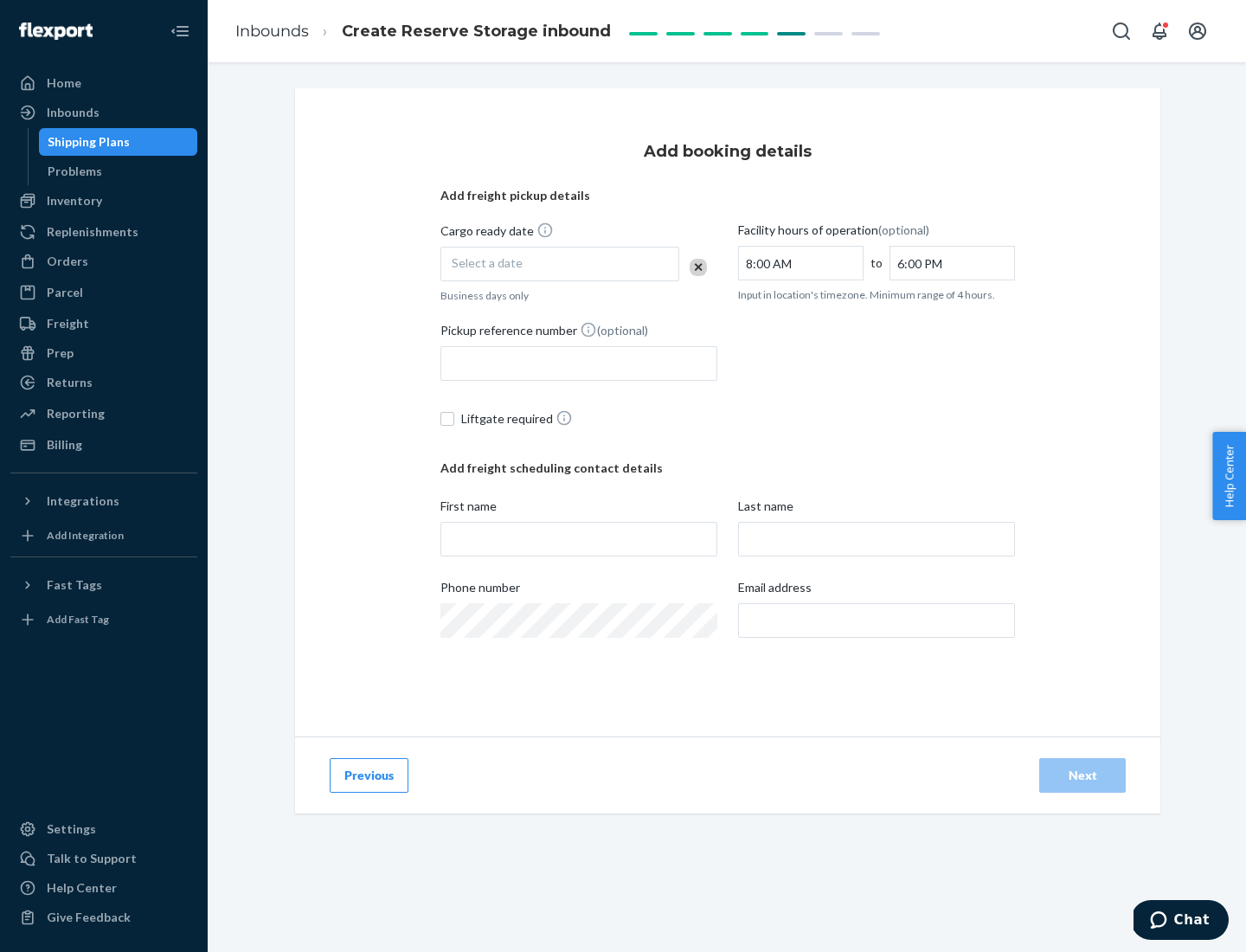
click at [560, 264] on div "Select a date" at bounding box center [560, 264] width 239 height 35
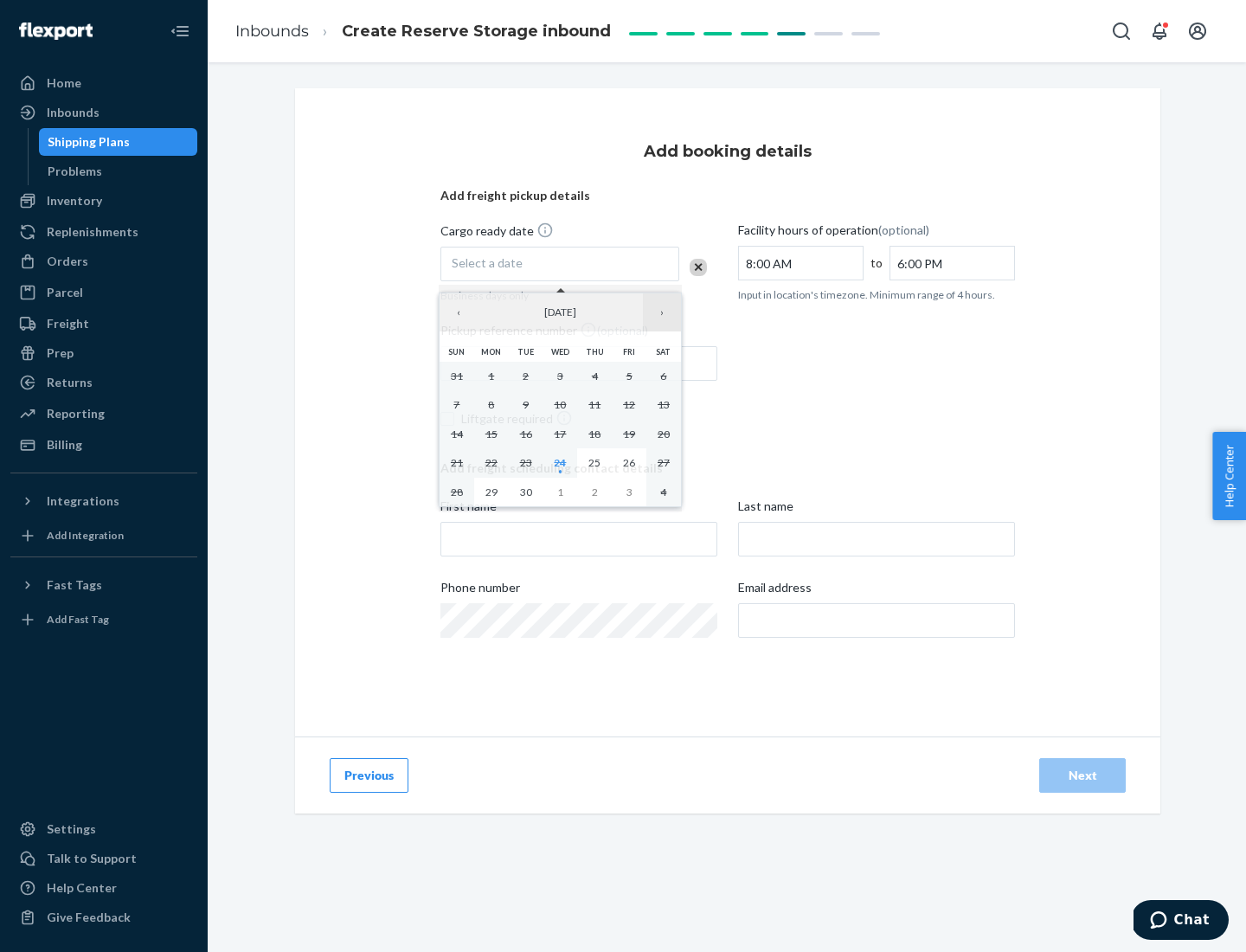
click at [662, 313] on button "›" at bounding box center [662, 312] width 38 height 38
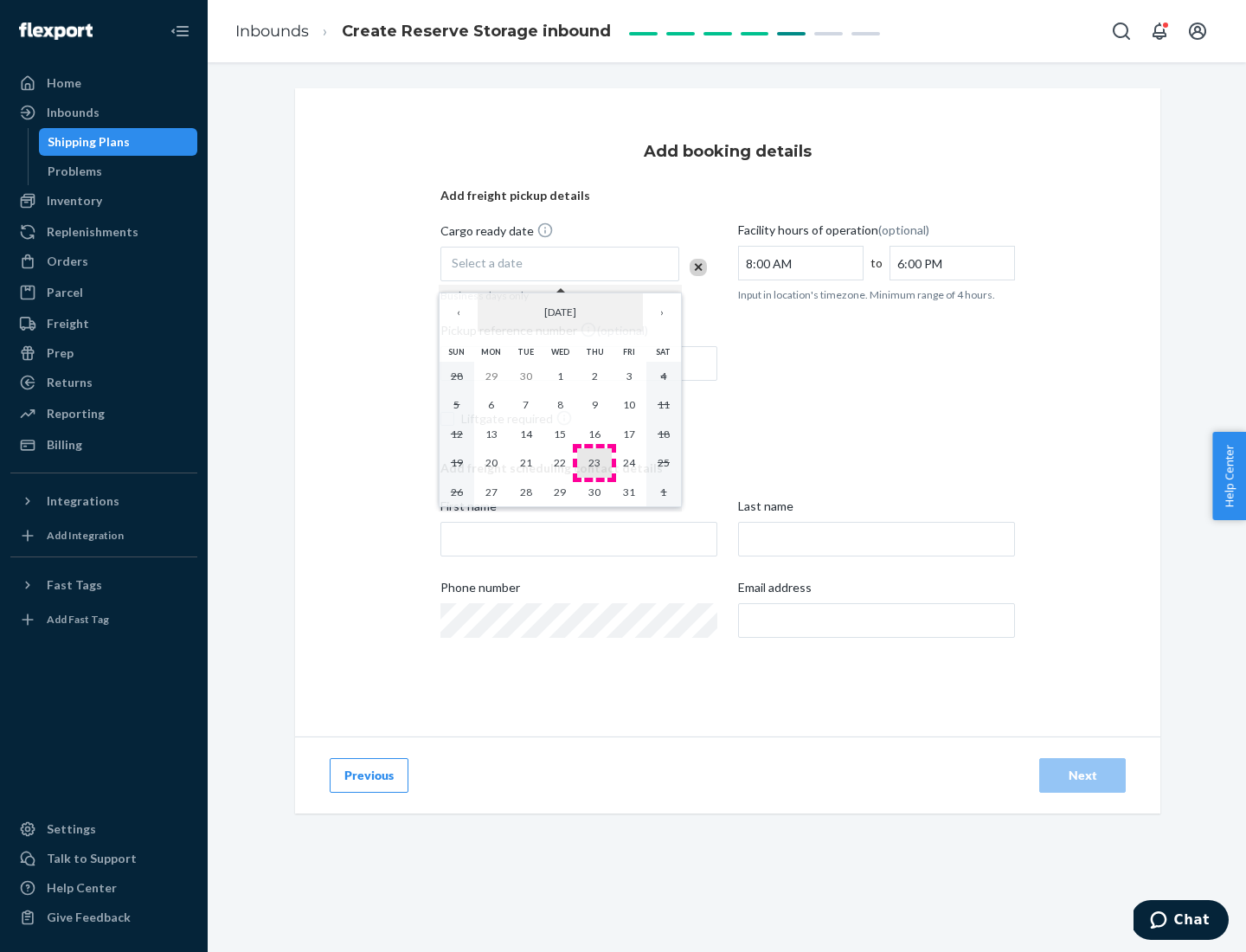
click at [594, 462] on abbr "23" at bounding box center [595, 462] width 12 height 13
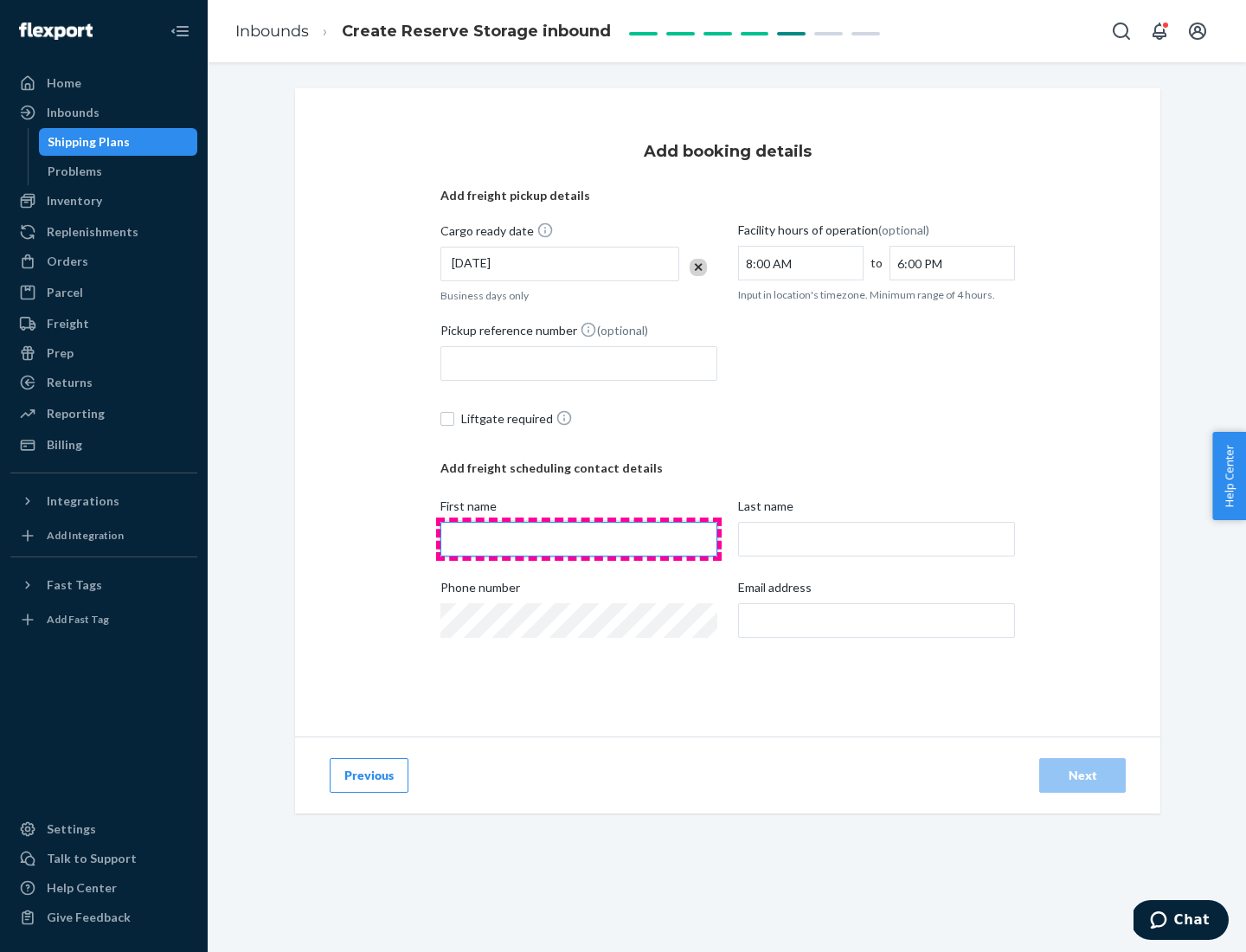
click at [579, 539] on input "First name" at bounding box center [579, 539] width 277 height 35
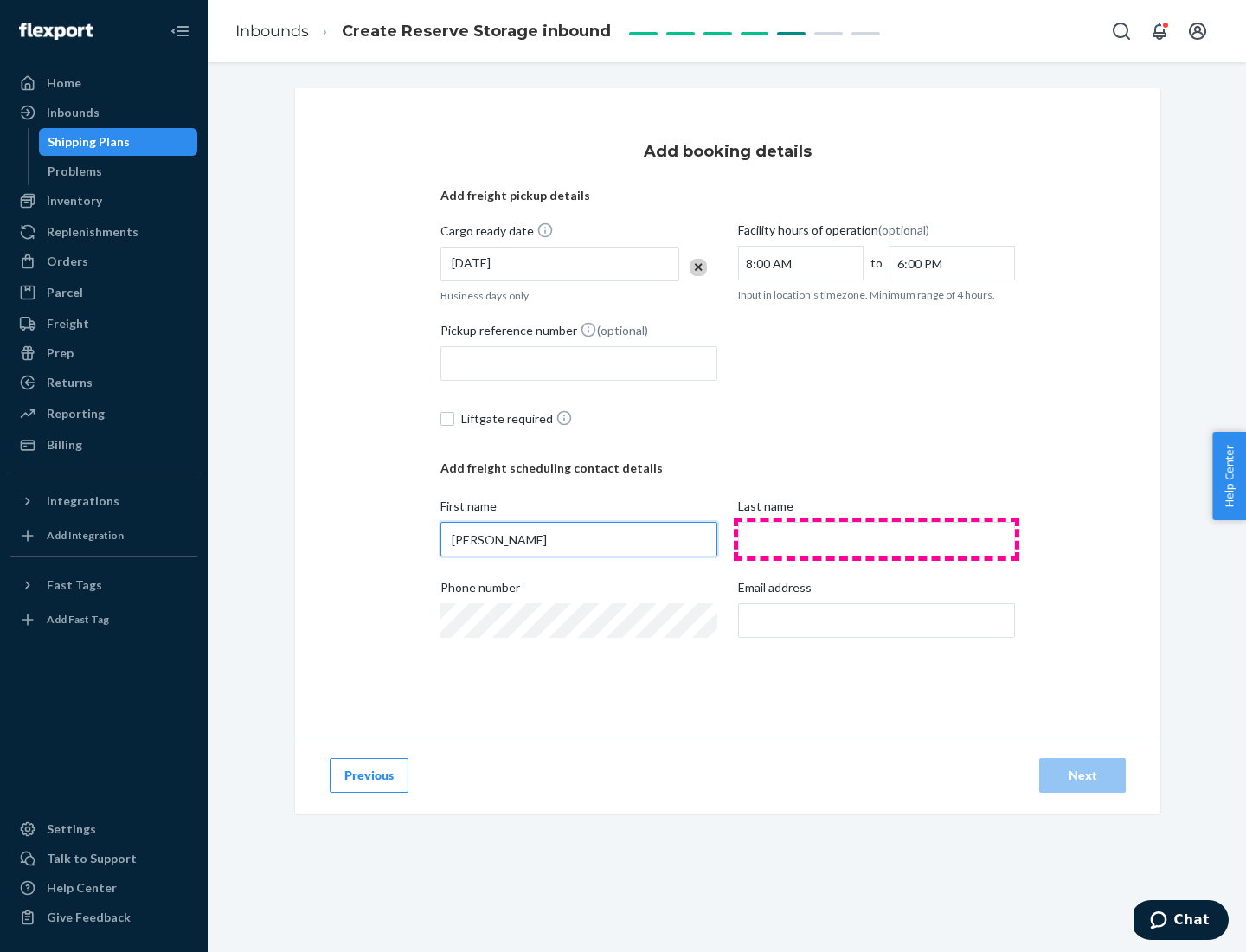
type input "[PERSON_NAME]"
click at [877, 539] on input "Last name" at bounding box center [877, 539] width 277 height 35
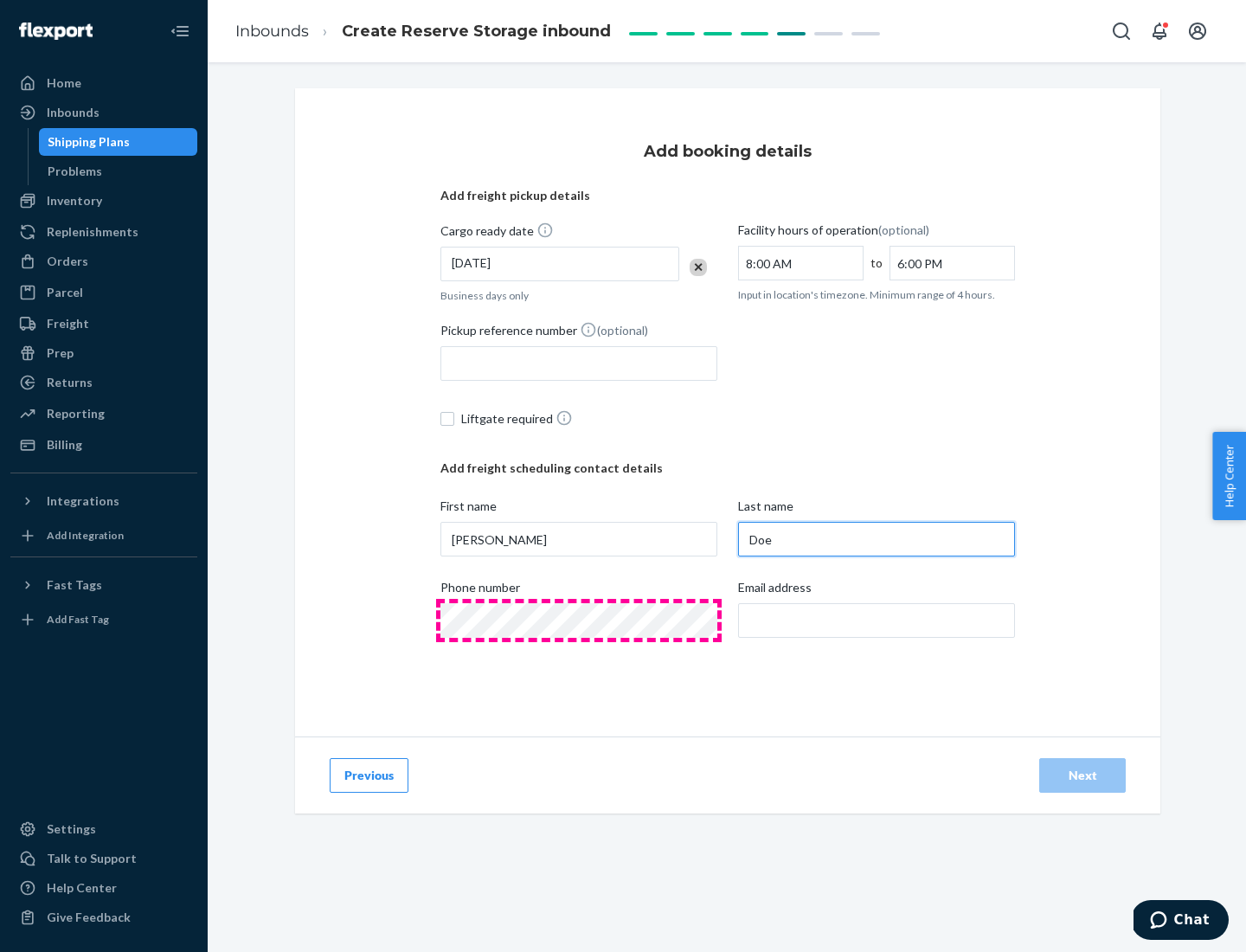
type input "Doe"
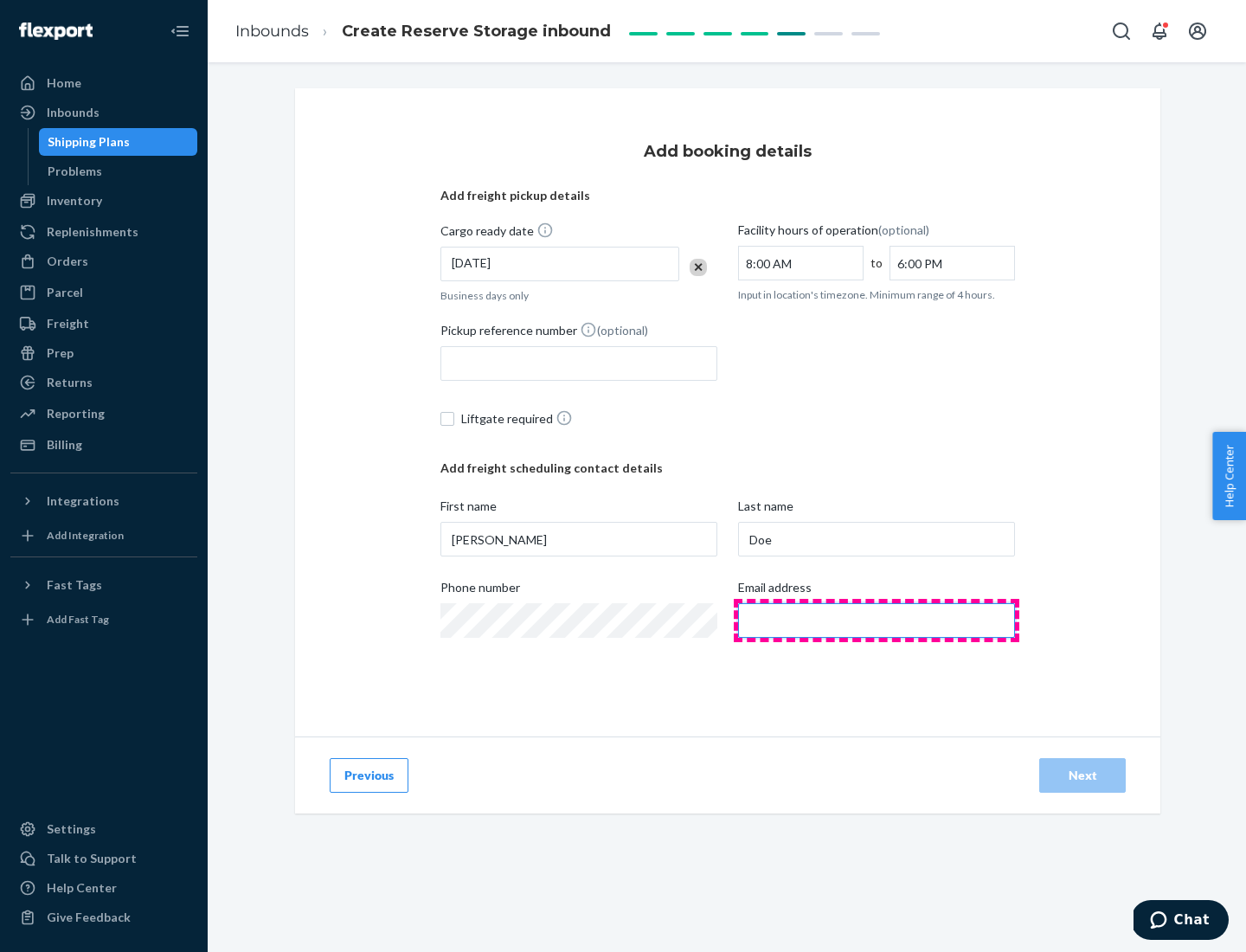
click at [877, 621] on input "Email address" at bounding box center [877, 620] width 277 height 35
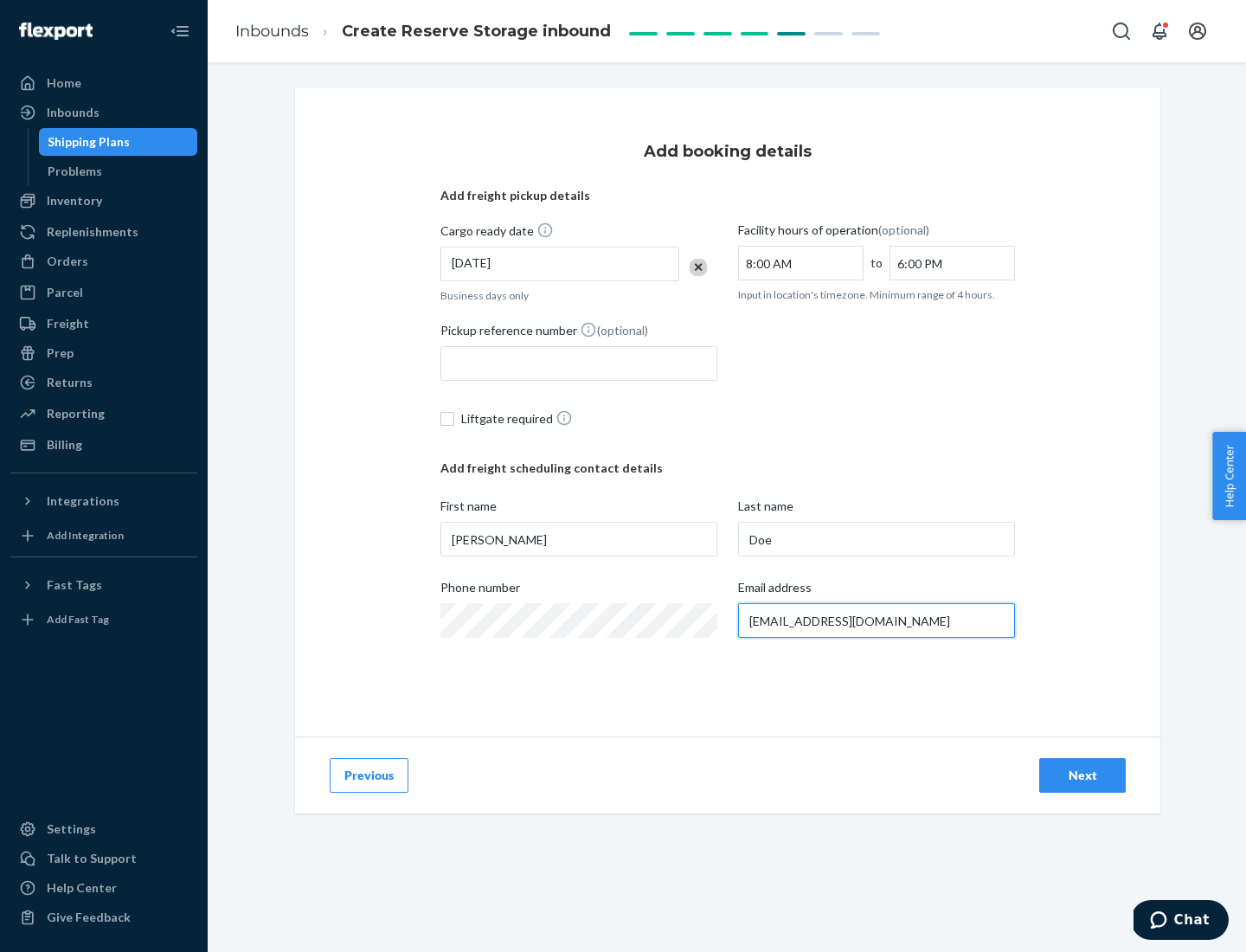
type input "[EMAIL_ADDRESS][DOMAIN_NAME]"
click at [1083, 775] on div "Next" at bounding box center [1083, 774] width 57 height 17
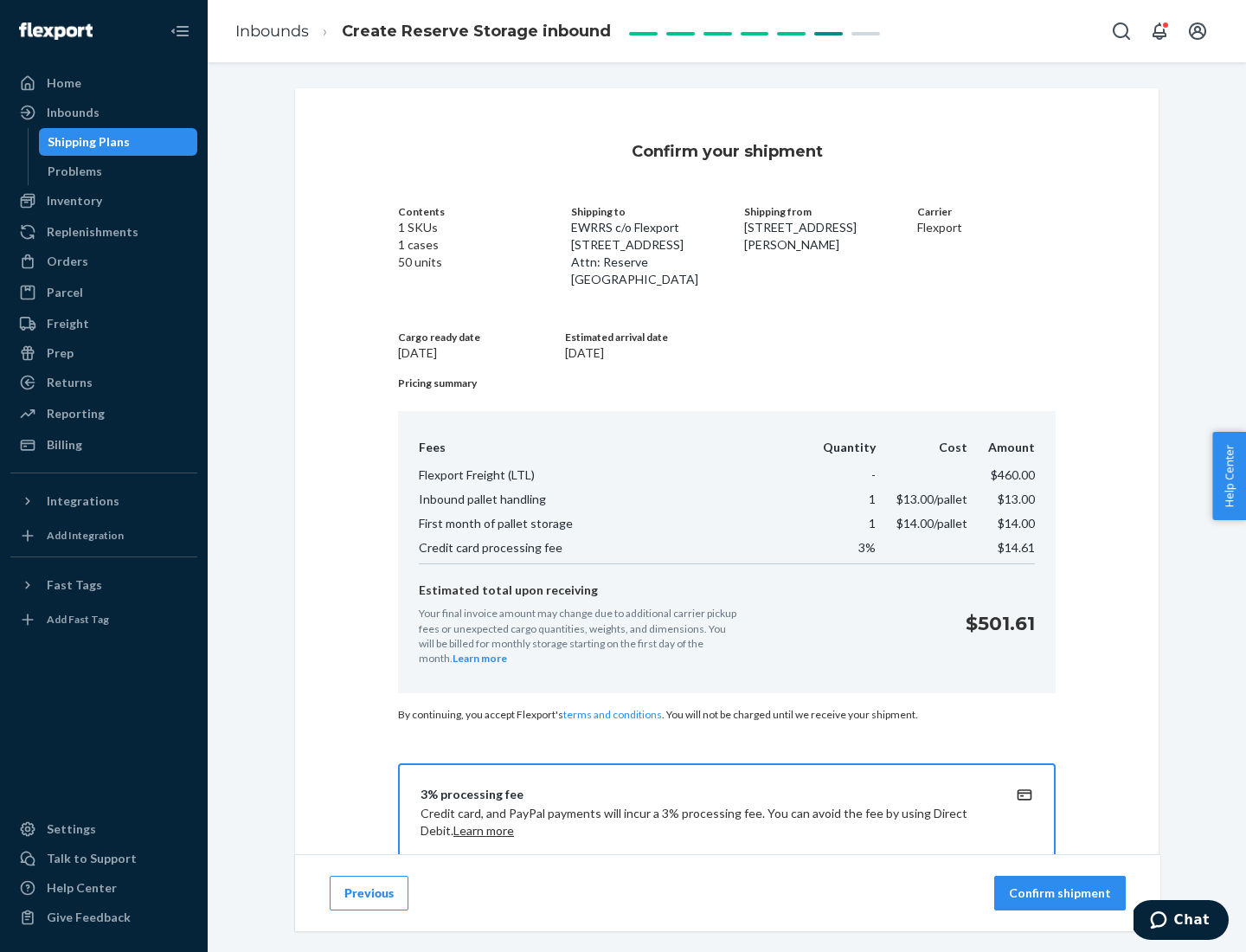
scroll to position [250, 0]
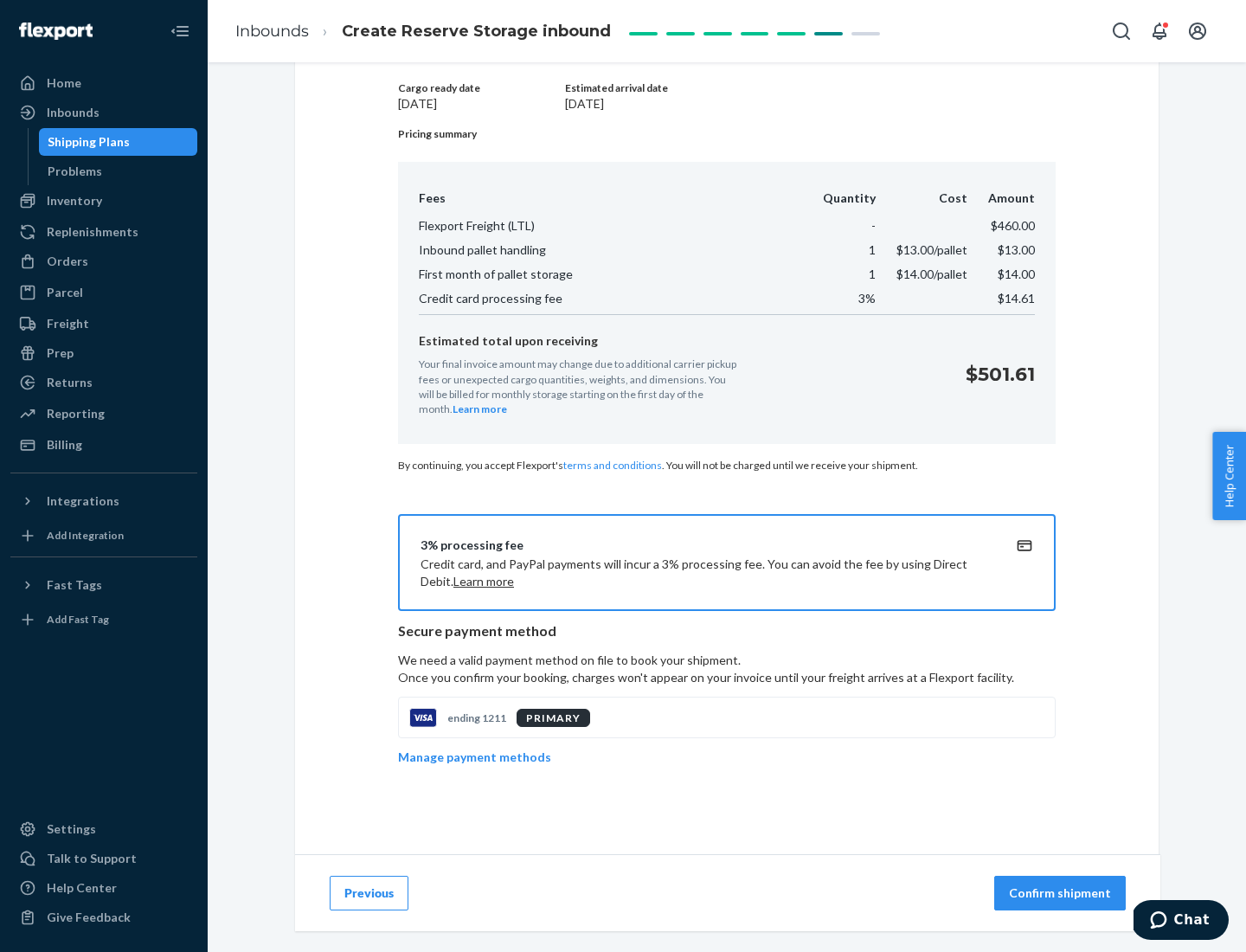
click at [1062, 893] on p "Confirm shipment" at bounding box center [1059, 892] width 102 height 17
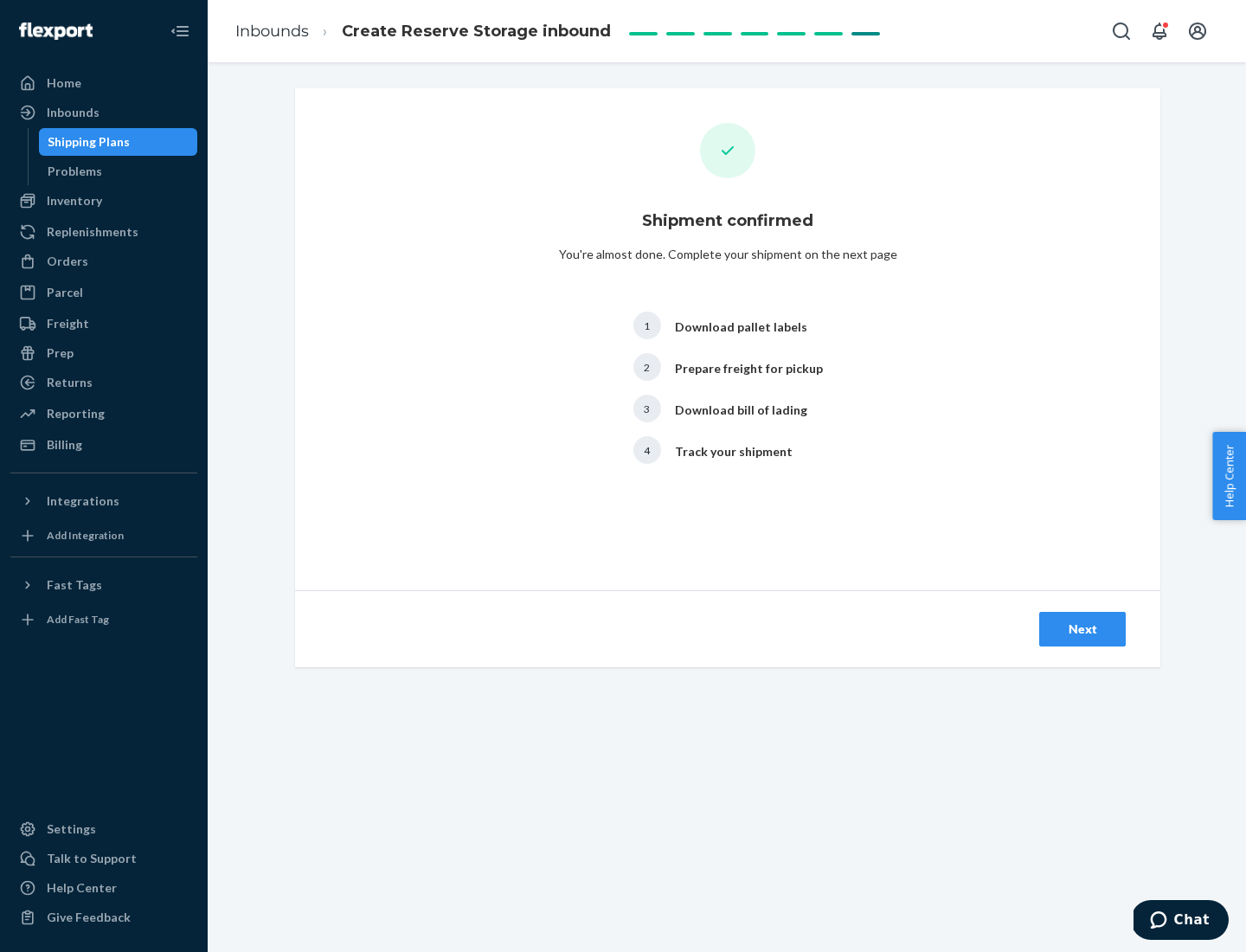
click at [1083, 629] on div "Next" at bounding box center [1083, 629] width 57 height 17
